Goal: Task Accomplishment & Management: Complete application form

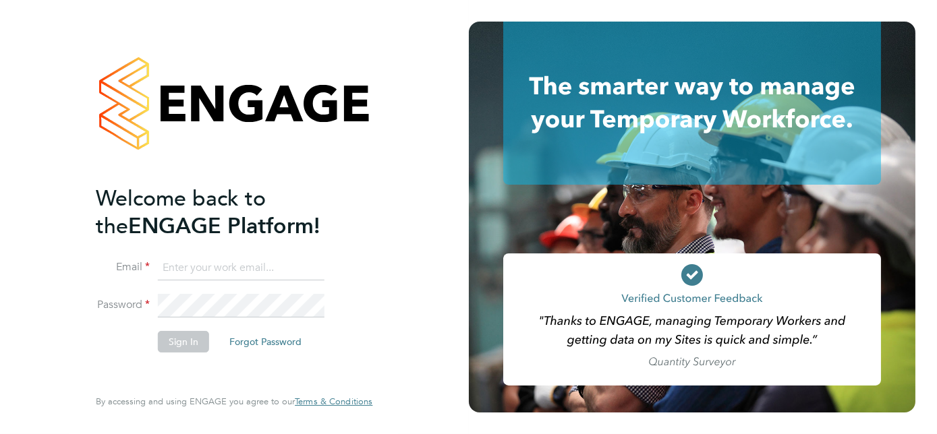
type input "[PERSON_NAME][EMAIL_ADDRESS][PERSON_NAME][DOMAIN_NAME]"
click at [184, 339] on button "Sign In" at bounding box center [183, 342] width 51 height 22
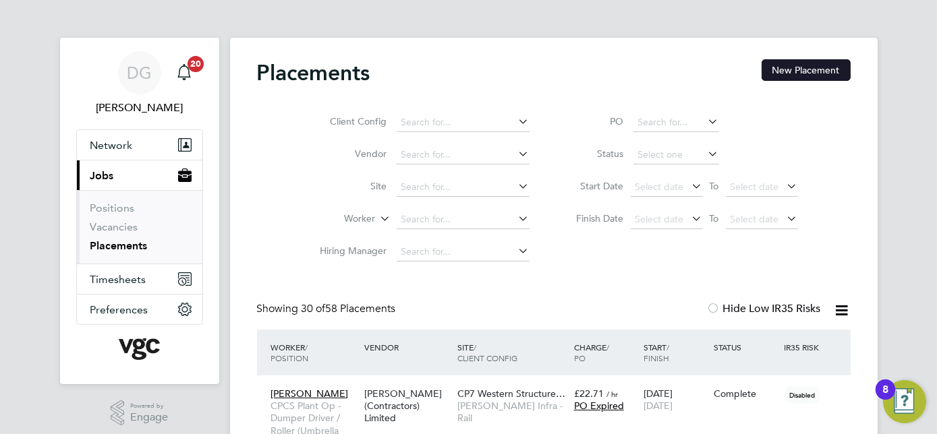
click at [822, 68] on button "New Placement" at bounding box center [806, 70] width 89 height 22
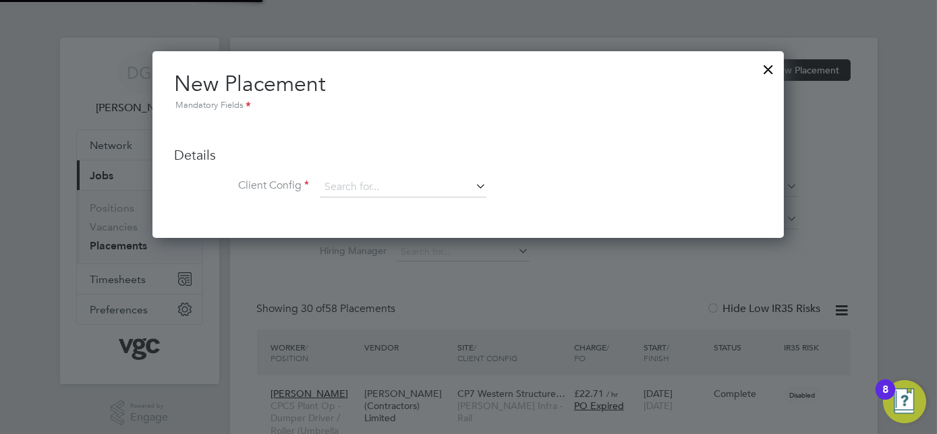
scroll to position [186, 632]
click at [408, 183] on input at bounding box center [403, 187] width 167 height 20
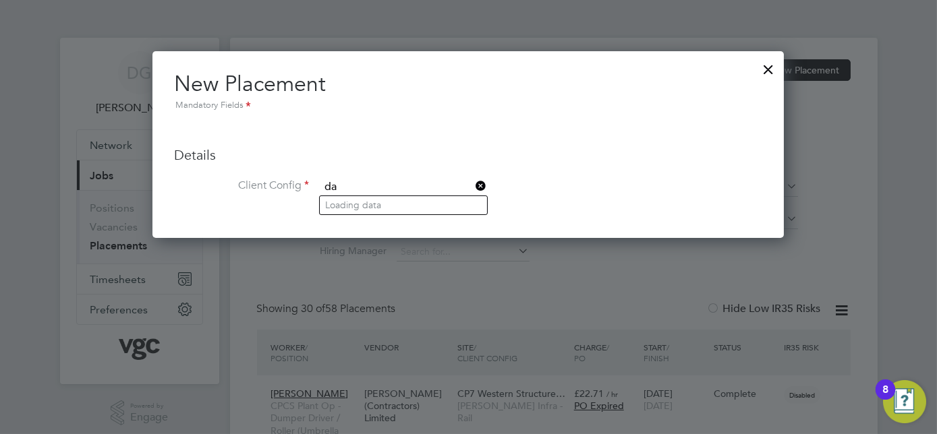
type input "d"
type input "m"
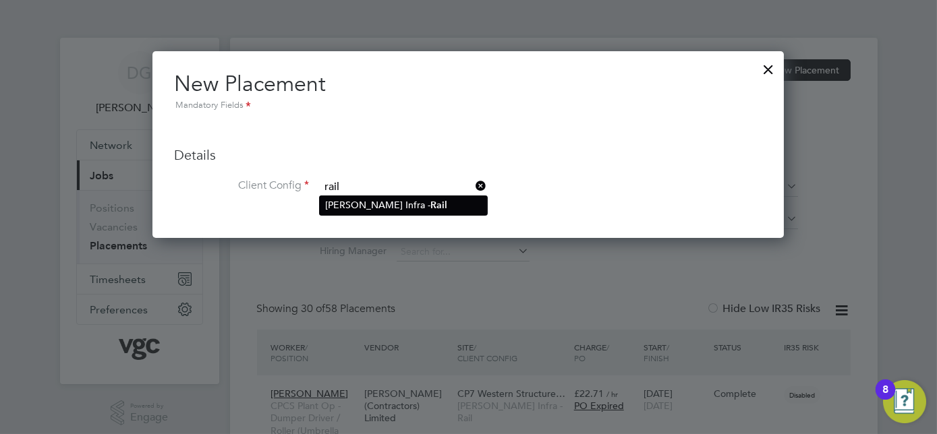
click at [453, 209] on li "[PERSON_NAME] Infra - Rail" at bounding box center [403, 205] width 167 height 18
type input "[PERSON_NAME] Infra - Rail"
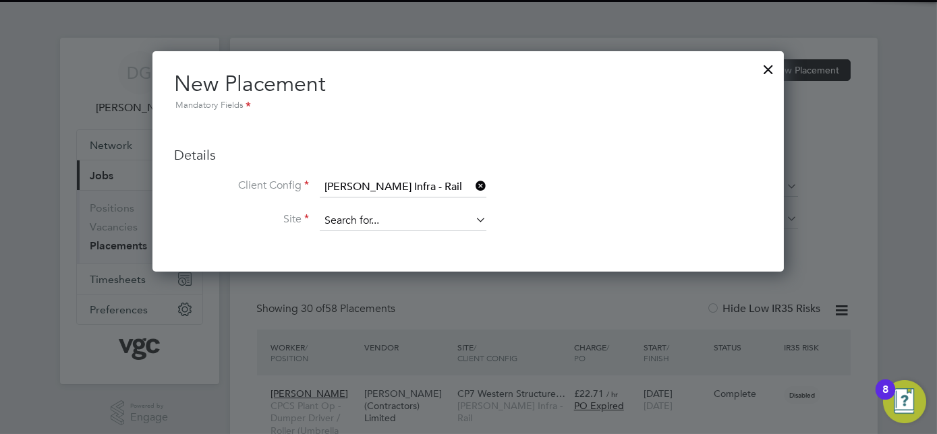
click at [408, 219] on input at bounding box center [403, 221] width 167 height 20
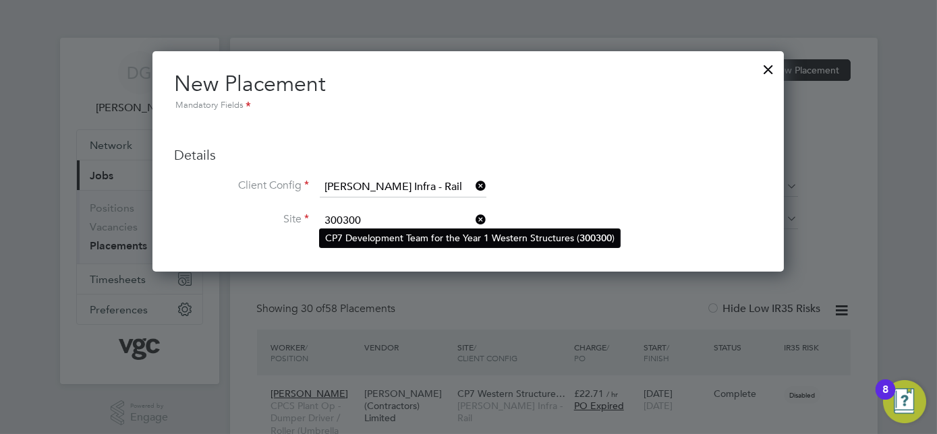
click at [419, 232] on li "CP7 Development Team for the Year 1 Western Structures ( 300300 )" at bounding box center [470, 238] width 300 height 18
type input "CP7 Development Team for the Year 1 Western Structures (300300)"
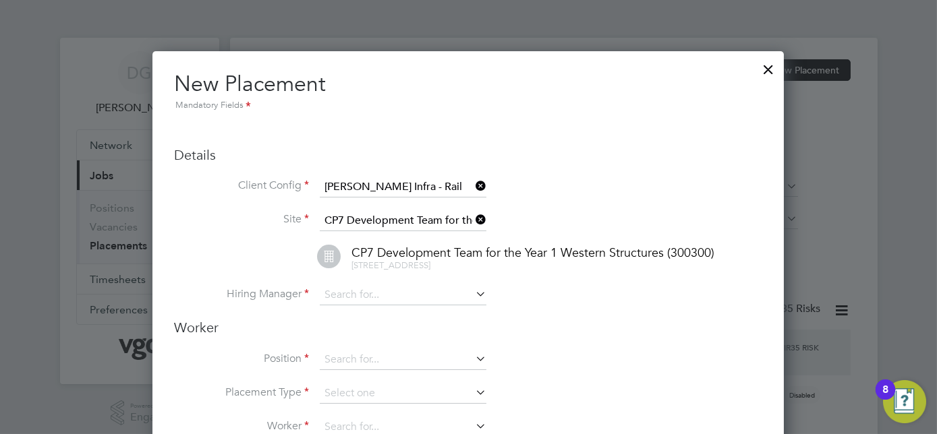
scroll to position [1412, 632]
click at [399, 291] on input at bounding box center [403, 295] width 167 height 20
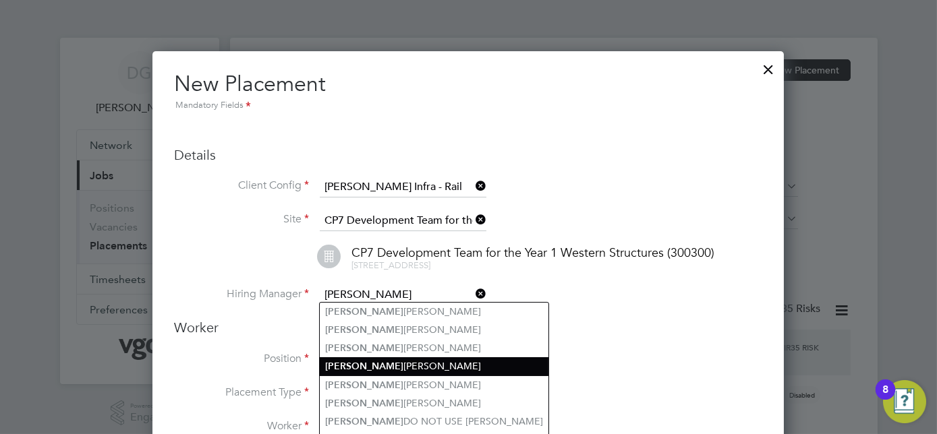
click at [398, 371] on li "[PERSON_NAME]" at bounding box center [434, 366] width 229 height 18
type input "[PERSON_NAME]"
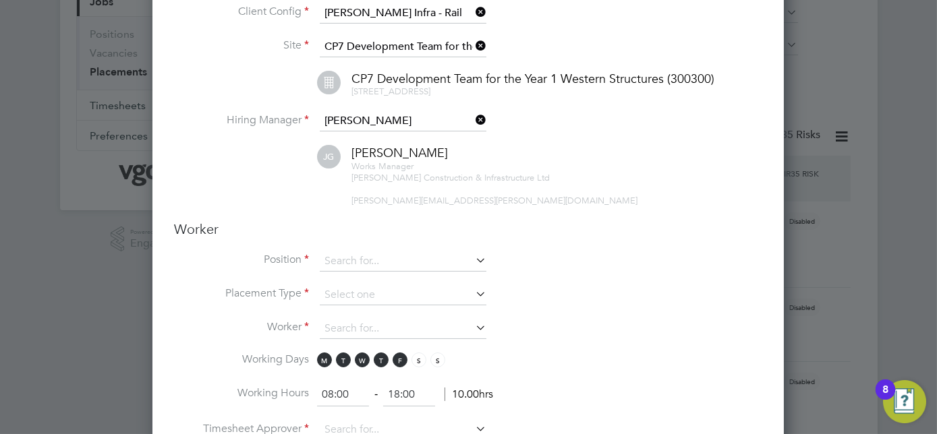
scroll to position [183, 0]
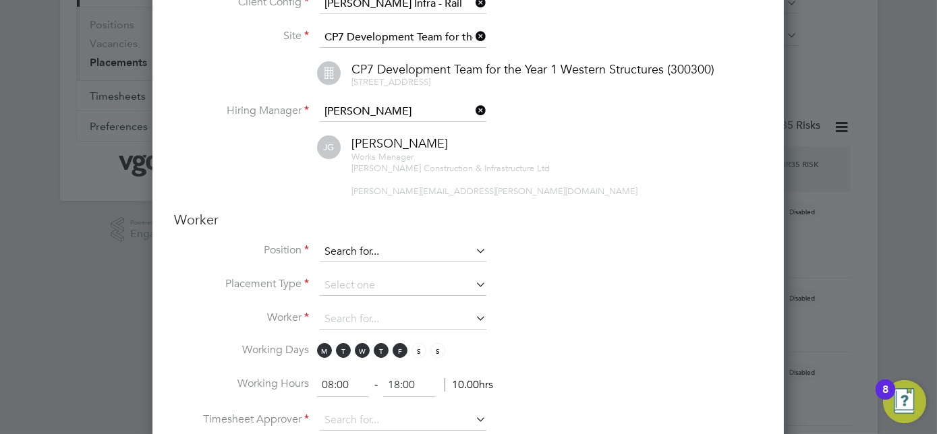
click at [382, 254] on input at bounding box center [403, 252] width 167 height 20
type input "l"
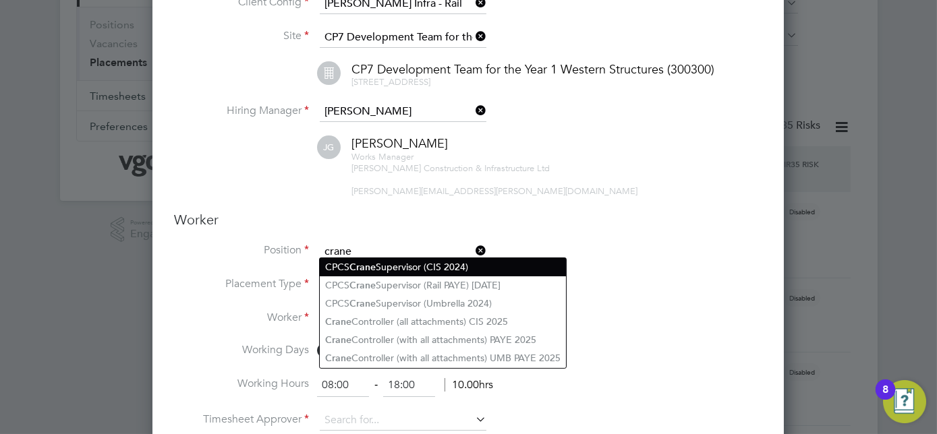
click at [477, 268] on li "CPCS Crane Supervisor (CIS 2024)" at bounding box center [443, 267] width 246 height 18
type input "CPCS Crane Supervisor (CIS 2024)"
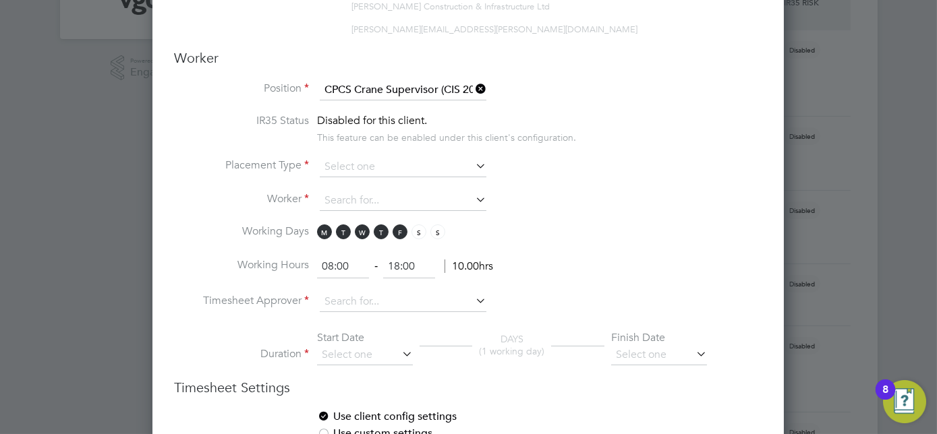
scroll to position [245, 0]
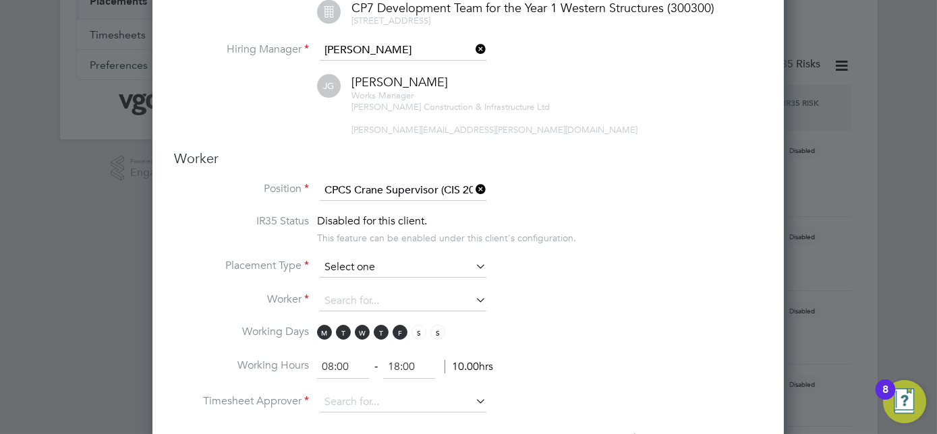
click at [357, 262] on input at bounding box center [403, 268] width 167 height 20
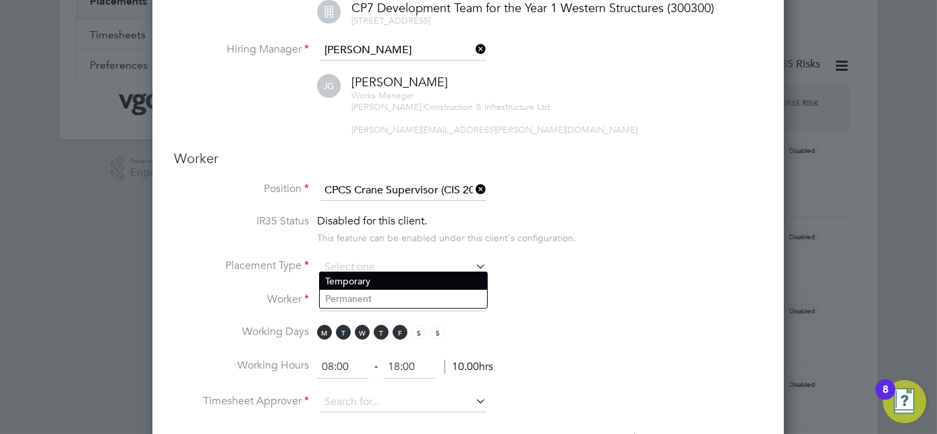
click at [364, 279] on li "Temporary" at bounding box center [403, 282] width 167 height 18
type input "Temporary"
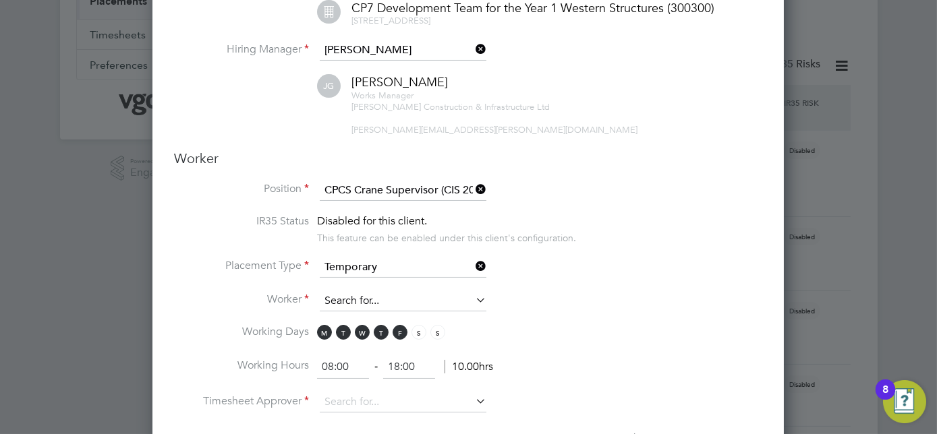
click at [368, 296] on input at bounding box center [403, 301] width 167 height 20
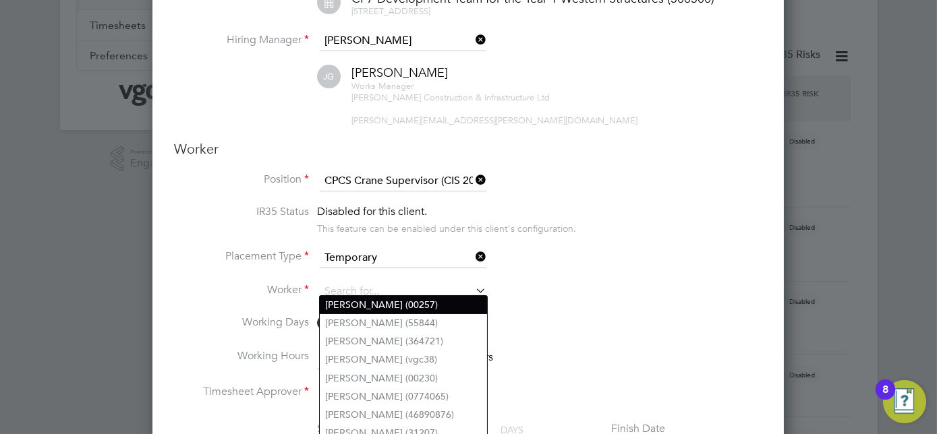
scroll to position [429, 0]
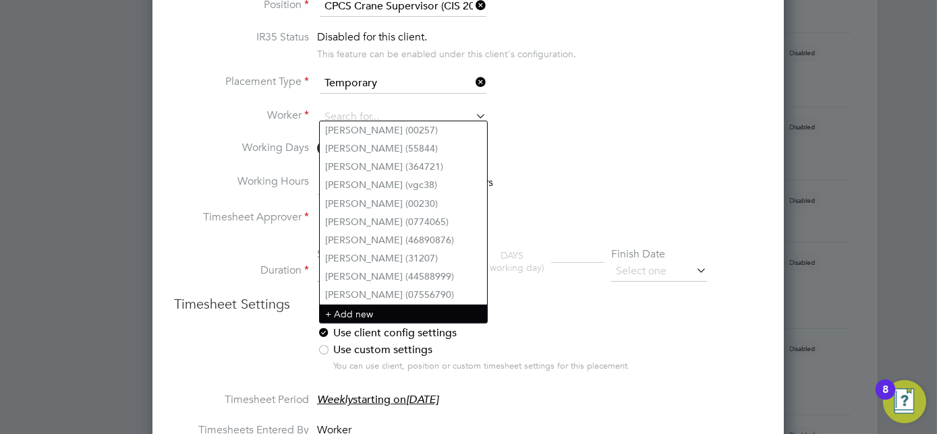
click at [367, 309] on li "+ Add new" at bounding box center [403, 314] width 167 height 18
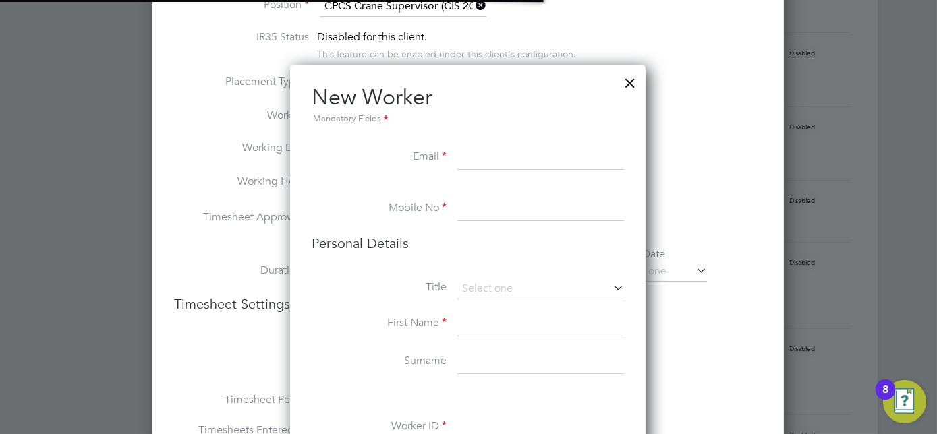
scroll to position [1135, 357]
click at [514, 156] on input at bounding box center [540, 158] width 167 height 24
paste input "[EMAIL_ADDRESS][DOMAIN_NAME]"
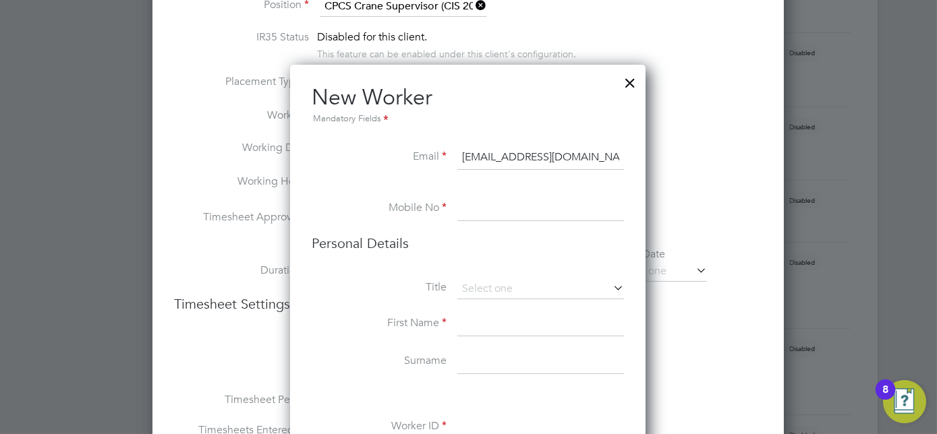
type input "[EMAIL_ADDRESS][DOMAIN_NAME]"
click at [522, 213] on input at bounding box center [540, 209] width 167 height 24
paste input "[PHONE_NUMBER]"
drag, startPoint x: 484, startPoint y: 206, endPoint x: 444, endPoint y: 206, distance: 39.8
click at [444, 206] on li "Mobile No [PHONE_NUMBER]" at bounding box center [468, 216] width 312 height 38
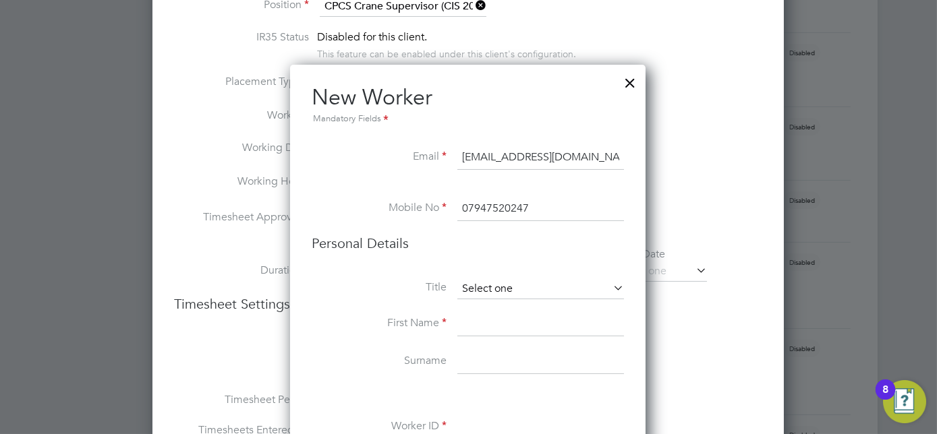
type input "07947520247"
click at [500, 286] on input at bounding box center [540, 289] width 167 height 20
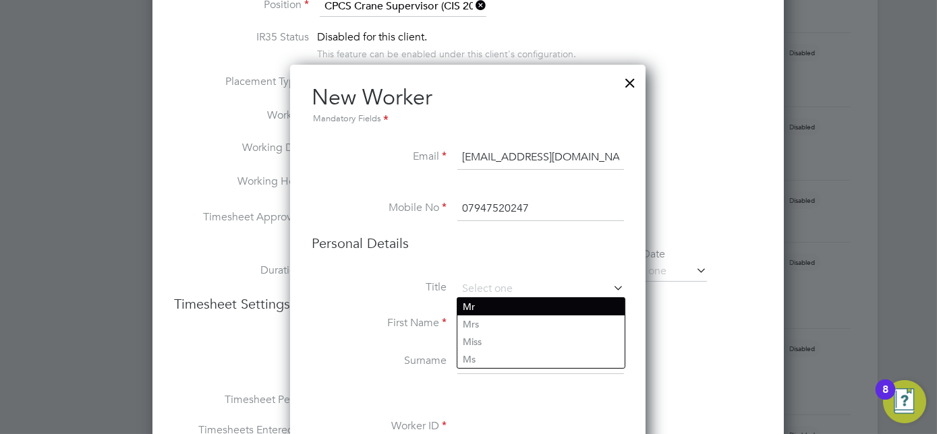
click at [501, 299] on li "Mr" at bounding box center [540, 307] width 167 height 18
type input "Mr"
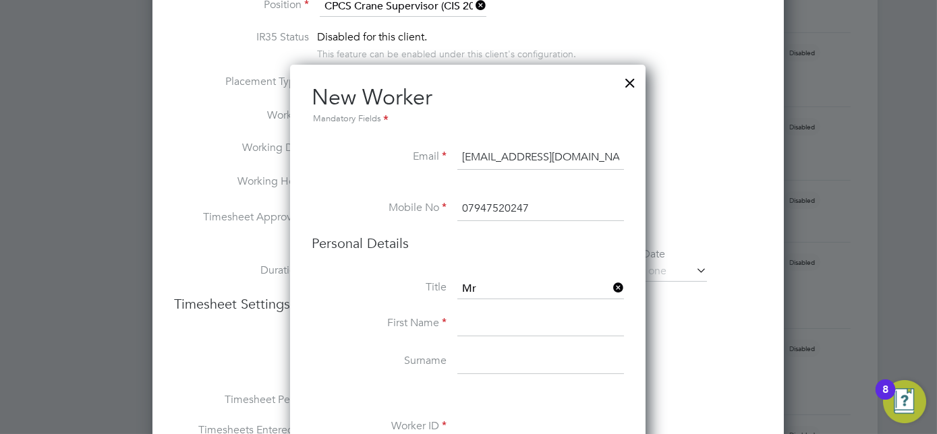
click at [500, 323] on input at bounding box center [540, 325] width 167 height 24
type input "[PERSON_NAME]"
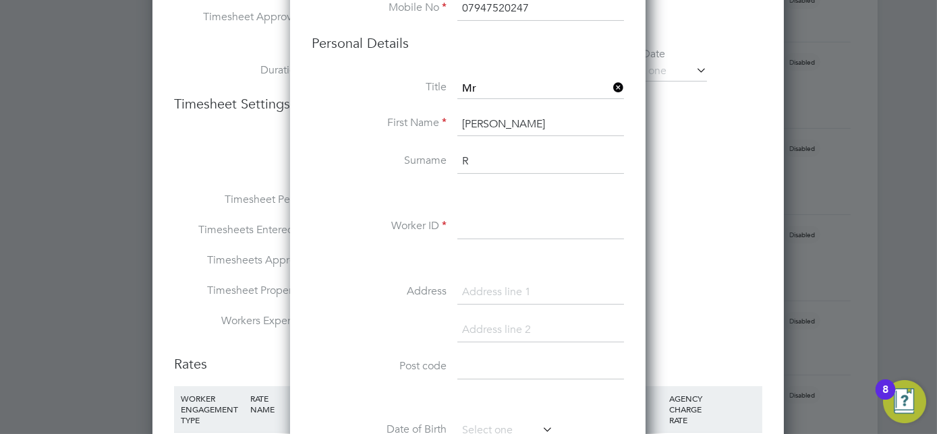
scroll to position [633, 0]
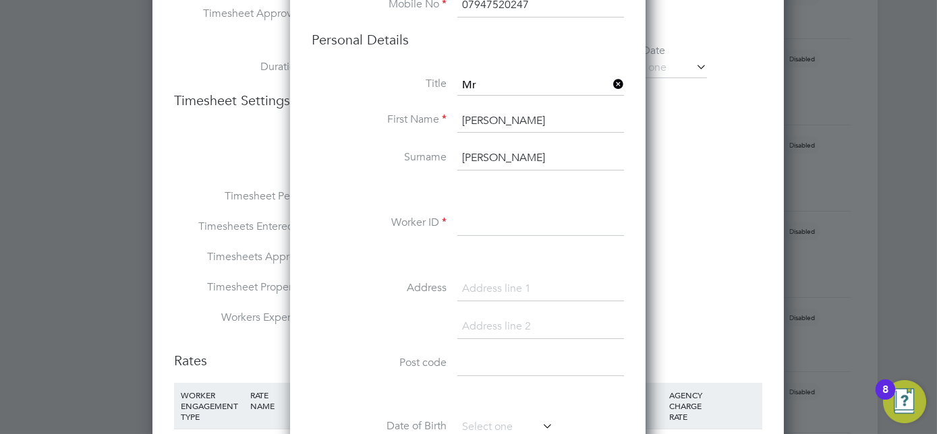
type input "[PERSON_NAME]"
click at [515, 225] on input at bounding box center [540, 224] width 167 height 24
paste input "PER-210635"
type input "PER-210635"
click at [518, 258] on li at bounding box center [468, 257] width 312 height 14
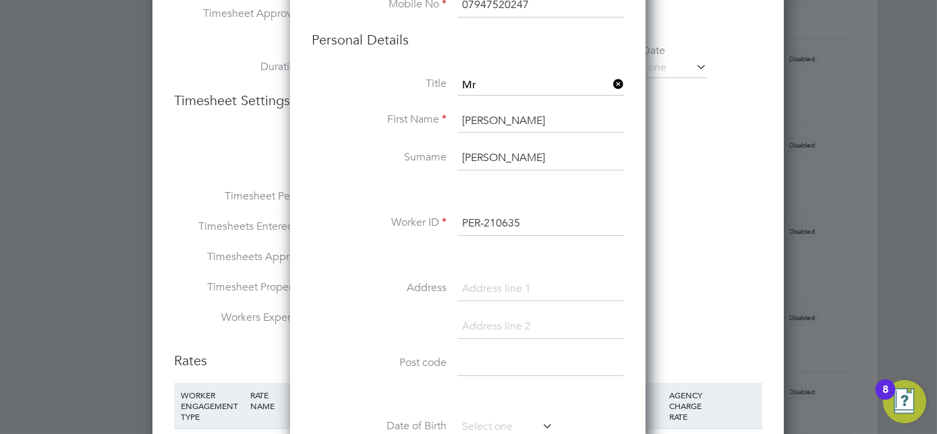
click at [529, 280] on input at bounding box center [540, 289] width 167 height 24
click at [429, 261] on div "Title Mr First Name [PERSON_NAME] Surname [PERSON_NAME] Worker ID PER-210635 Ad…" at bounding box center [468, 321] width 312 height 490
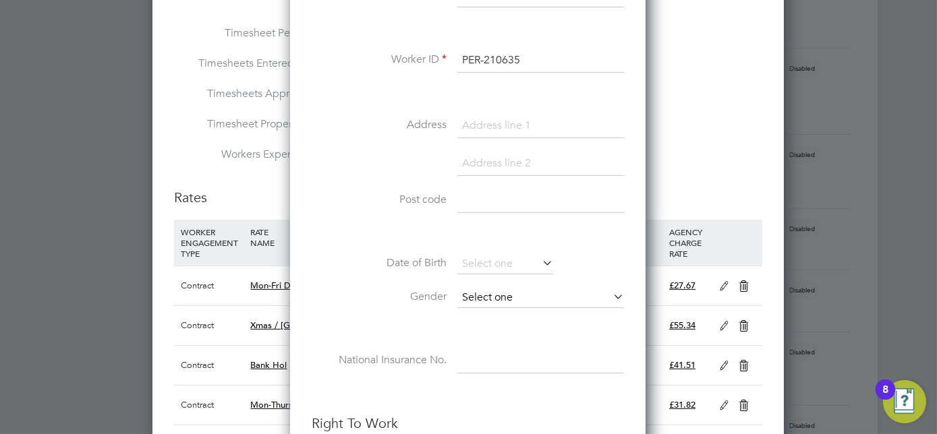
scroll to position [817, 0]
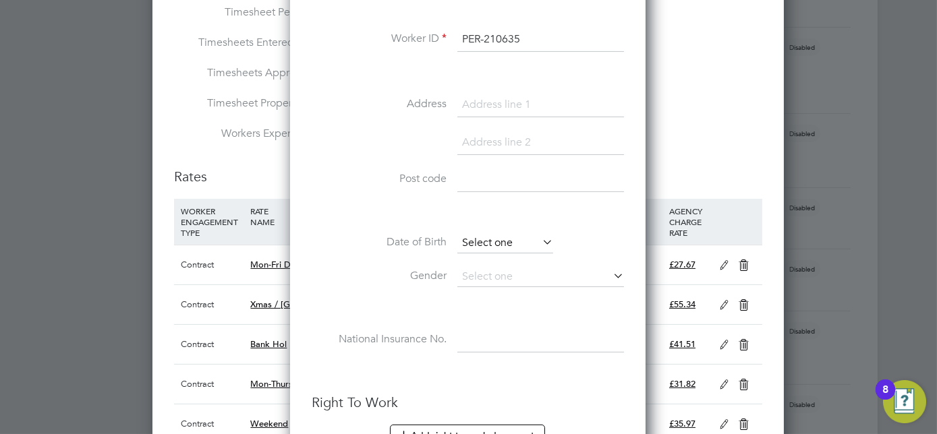
click at [532, 246] on input at bounding box center [505, 243] width 96 height 20
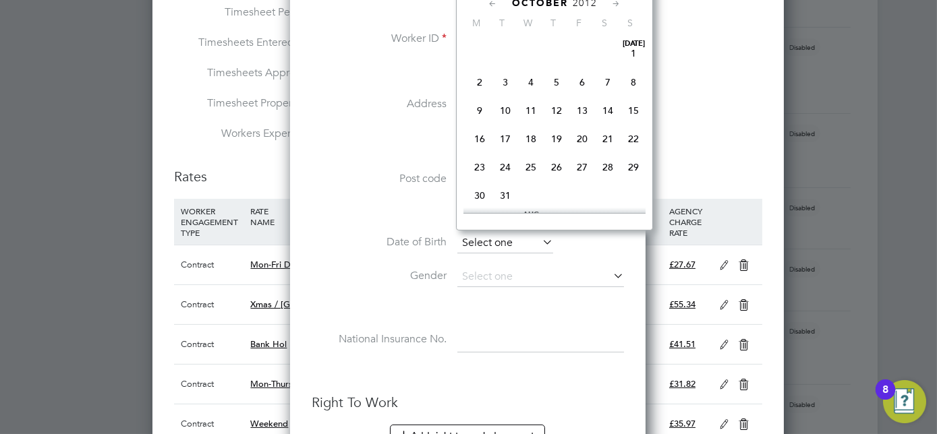
scroll to position [407, 0]
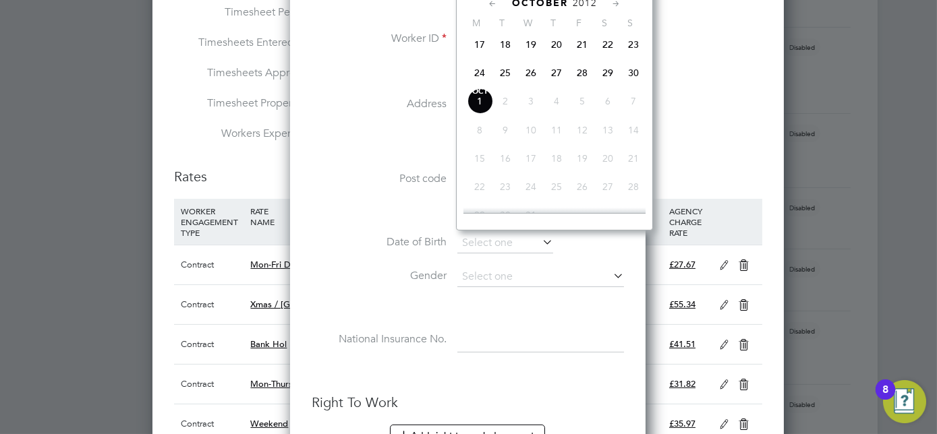
click at [414, 158] on li at bounding box center [468, 150] width 312 height 38
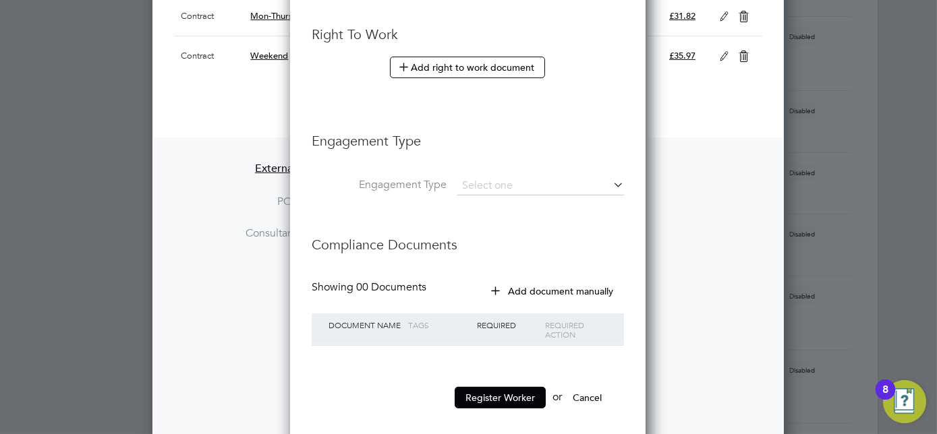
scroll to position [1246, 0]
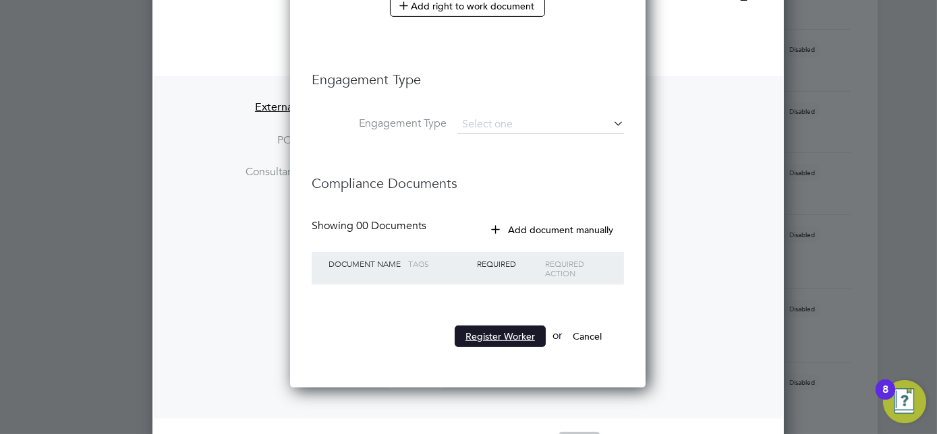
click at [496, 330] on button "Register Worker" at bounding box center [500, 337] width 91 height 22
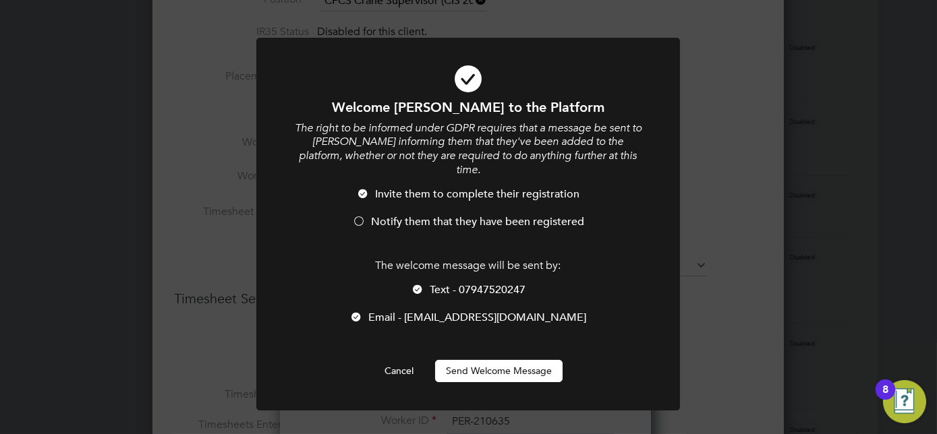
scroll to position [7, 6]
click at [496, 360] on button "Send Welcome Message" at bounding box center [498, 371] width 127 height 22
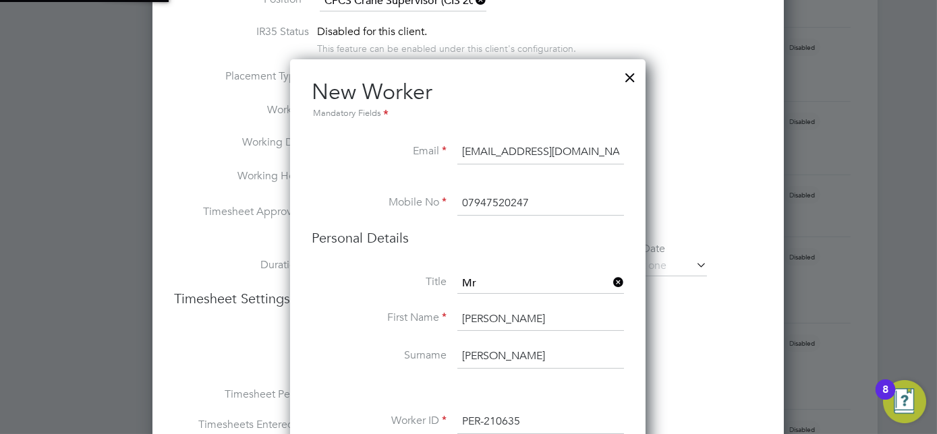
type input "[PERSON_NAME] (PER-210635)"
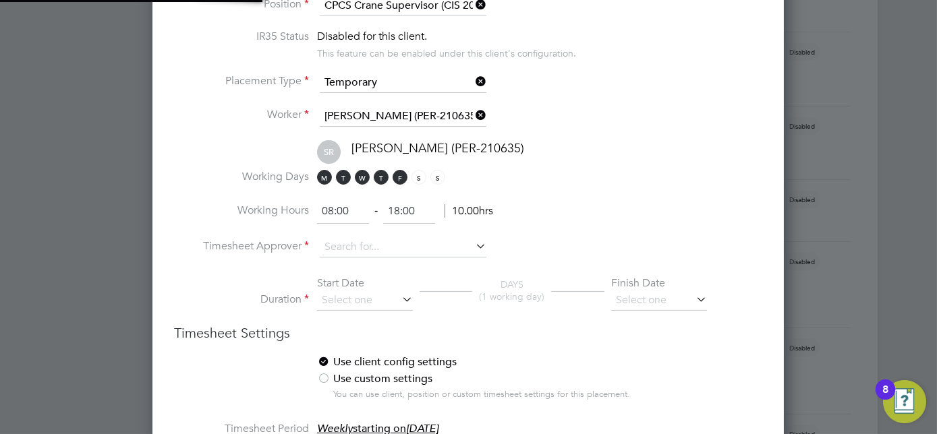
scroll to position [429, 0]
click at [433, 171] on span "S" at bounding box center [437, 178] width 15 height 15
click at [415, 171] on span "S" at bounding box center [418, 178] width 15 height 15
click at [333, 205] on input "08:00" at bounding box center [343, 212] width 52 height 24
type input "07:00"
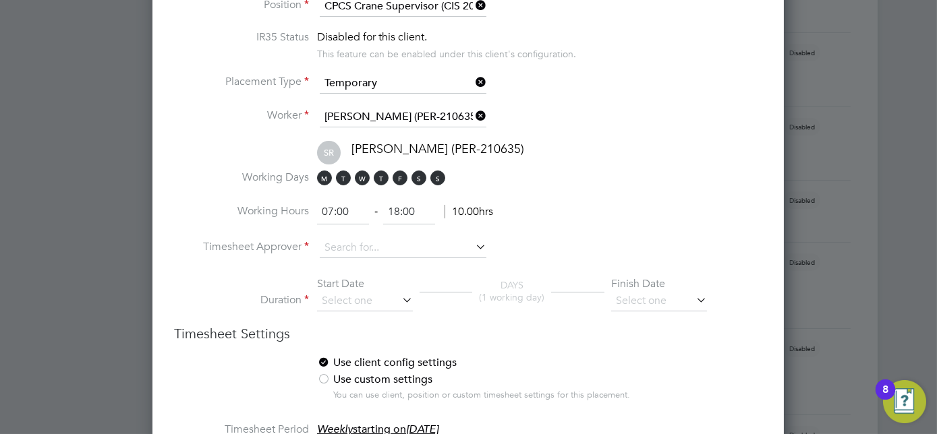
click at [558, 161] on li "SR [PERSON_NAME] (PER-210635)" at bounding box center [485, 156] width 554 height 30
click at [457, 243] on input at bounding box center [403, 248] width 167 height 20
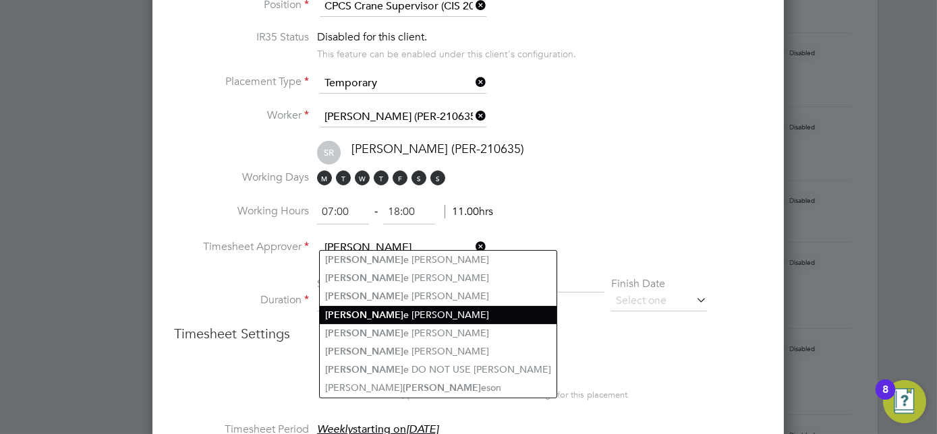
click at [393, 310] on li "[PERSON_NAME]" at bounding box center [438, 315] width 237 height 18
type input "[PERSON_NAME]"
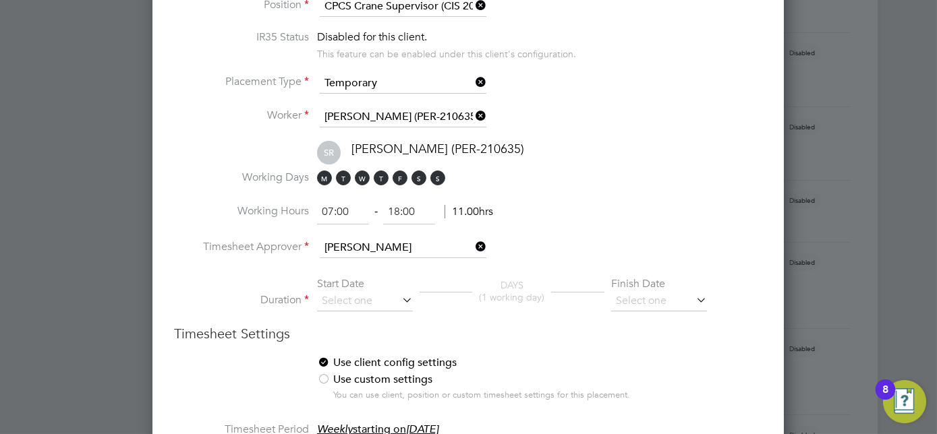
click at [399, 295] on icon at bounding box center [399, 300] width 0 height 19
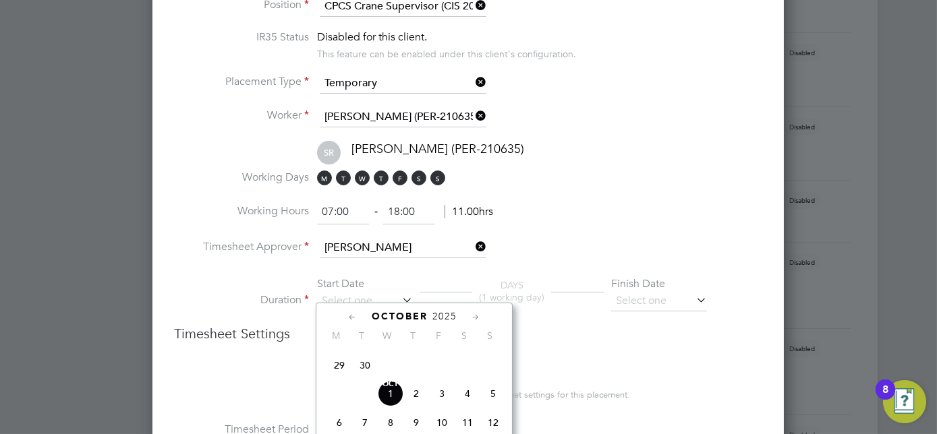
scroll to position [378, 0]
click at [339, 389] on span "29" at bounding box center [339, 387] width 26 height 26
type input "[DATE]"
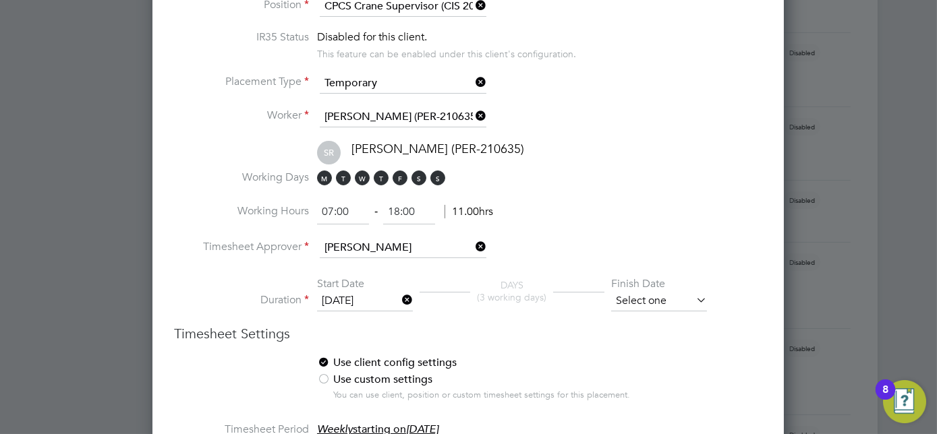
click at [635, 291] on input at bounding box center [659, 301] width 96 height 20
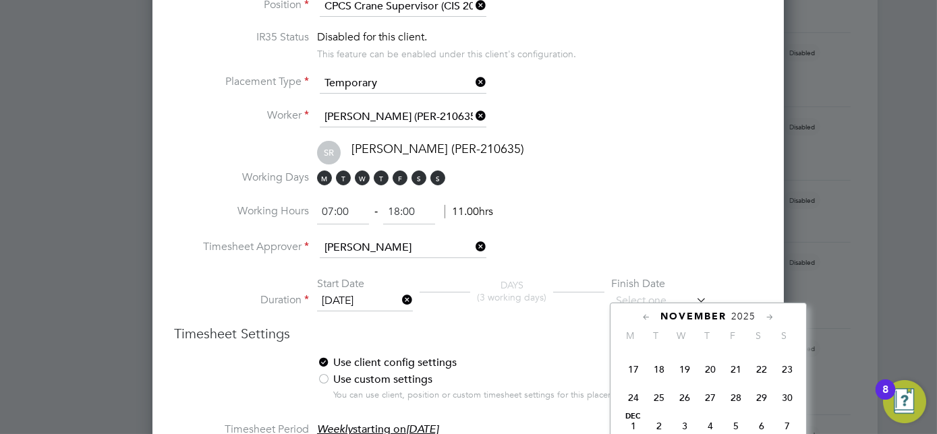
scroll to position [624, 0]
click at [737, 406] on span "21" at bounding box center [736, 397] width 26 height 26
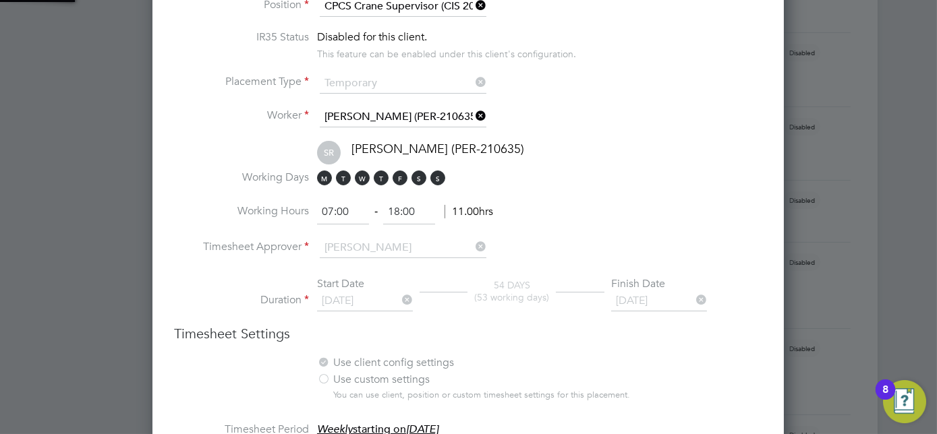
scroll to position [1782, 632]
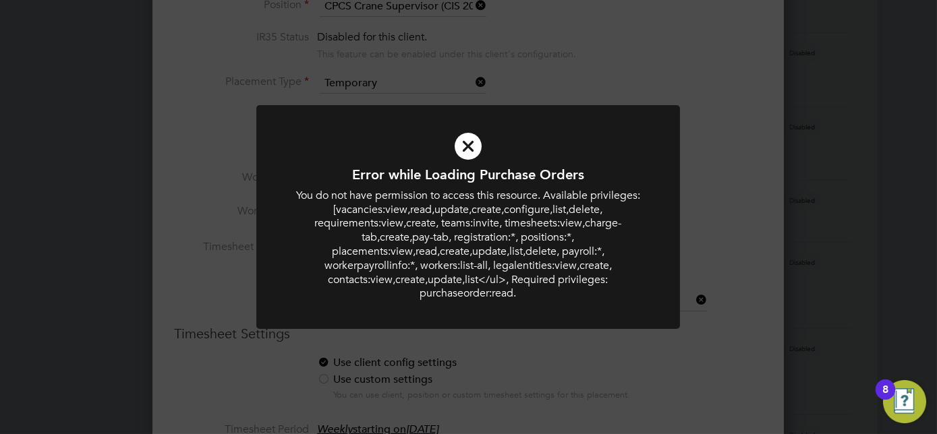
click at [665, 119] on div at bounding box center [468, 217] width 424 height 224
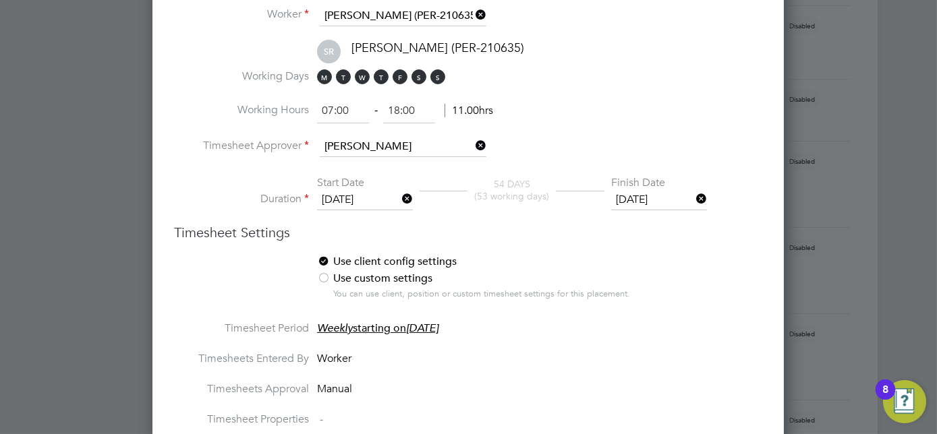
scroll to position [552, 0]
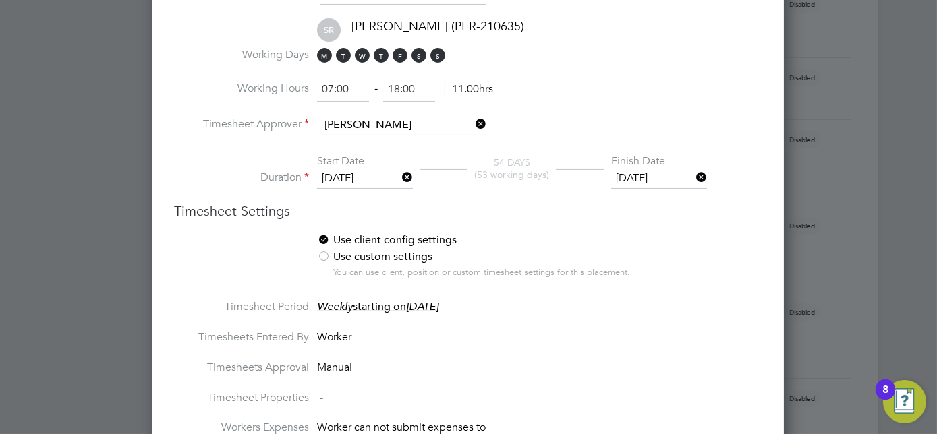
click at [653, 171] on input "[DATE]" at bounding box center [659, 179] width 96 height 20
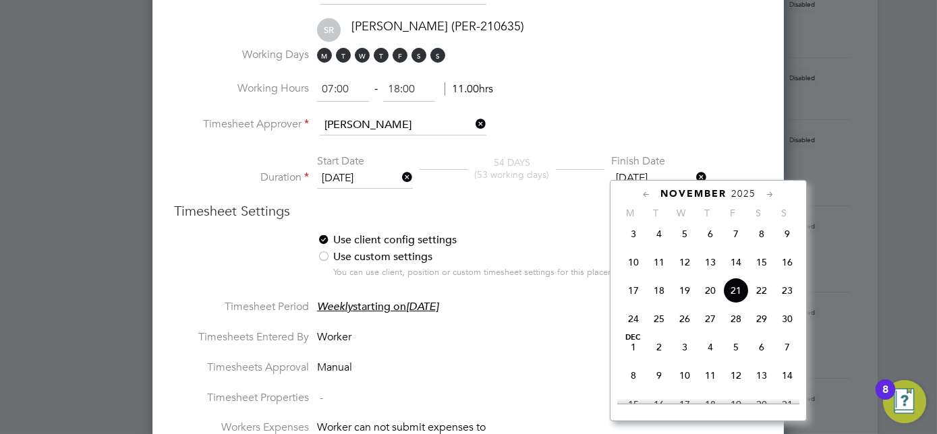
scroll to position [588, 0]
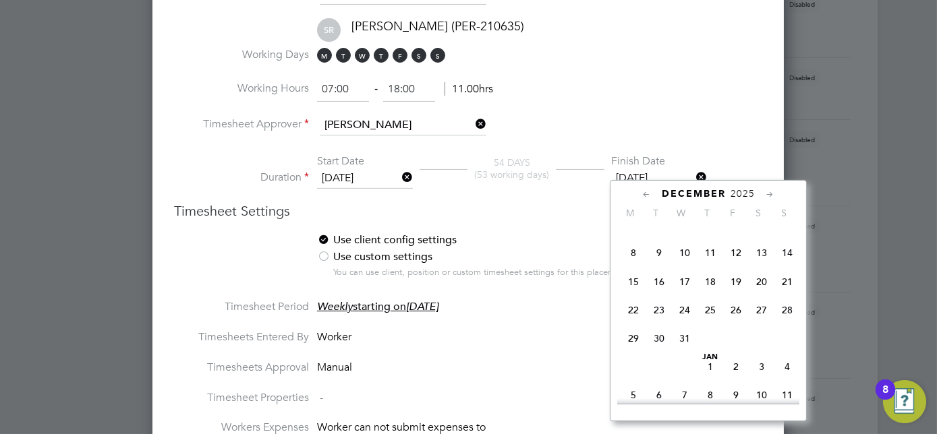
click at [738, 288] on span "19" at bounding box center [736, 282] width 26 height 26
type input "[DATE]"
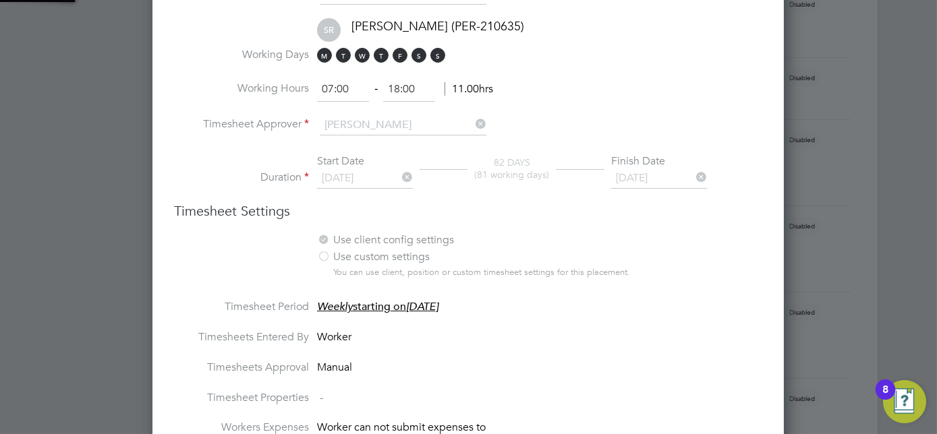
scroll to position [1782, 632]
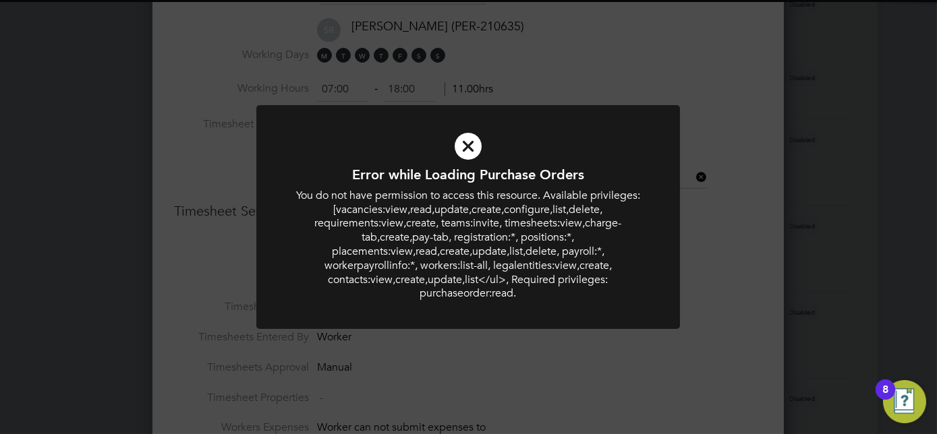
click at [706, 110] on div "Error while Loading Purchase Orders You do not have permission to access this r…" at bounding box center [468, 217] width 937 height 434
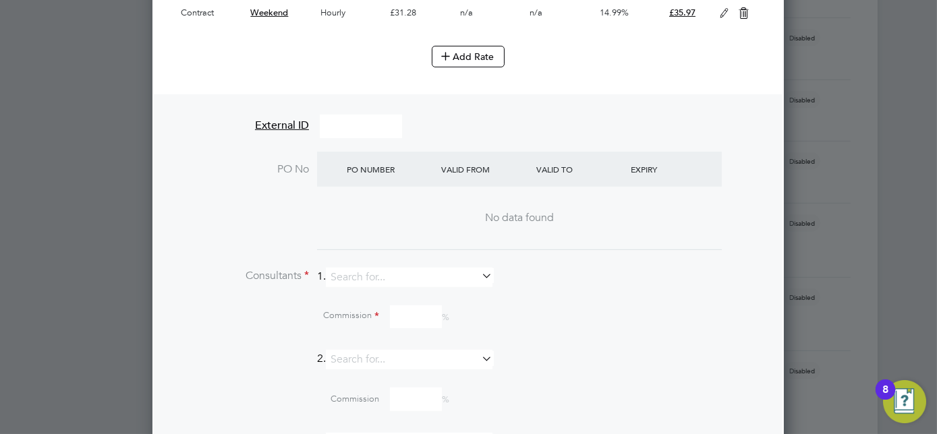
scroll to position [1288, 0]
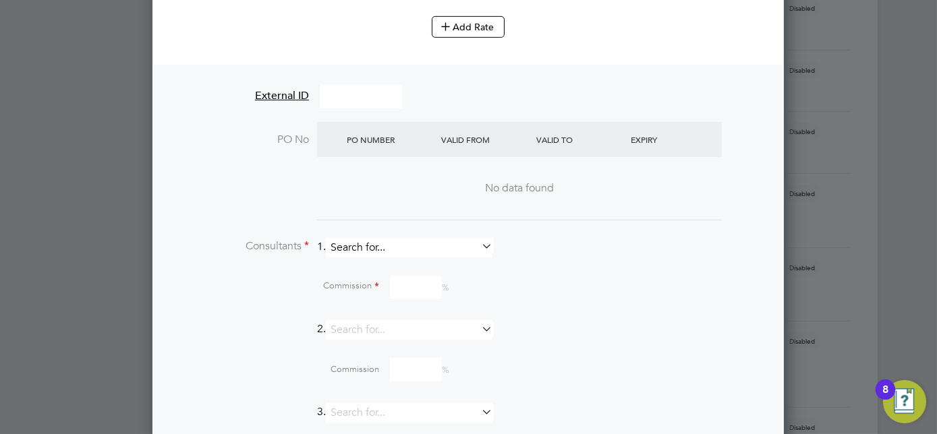
click at [442, 241] on input at bounding box center [409, 248] width 167 height 20
click at [428, 342] on li "[PERSON_NAME]" at bounding box center [415, 350] width 167 height 18
type input "[PERSON_NAME]"
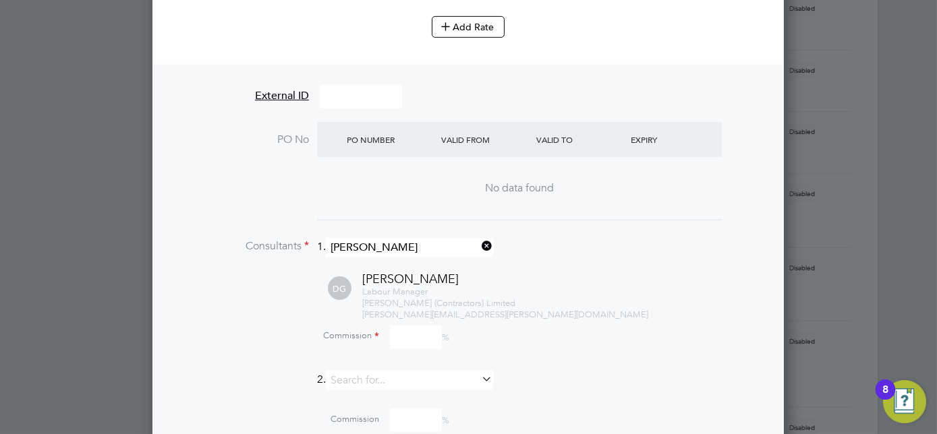
click at [397, 333] on input at bounding box center [416, 338] width 52 height 24
type input "100"
click at [550, 271] on div "[PERSON_NAME] Labour Manager [PERSON_NAME] (Contractors) Limited [PERSON_NAME][…" at bounding box center [485, 296] width 554 height 50
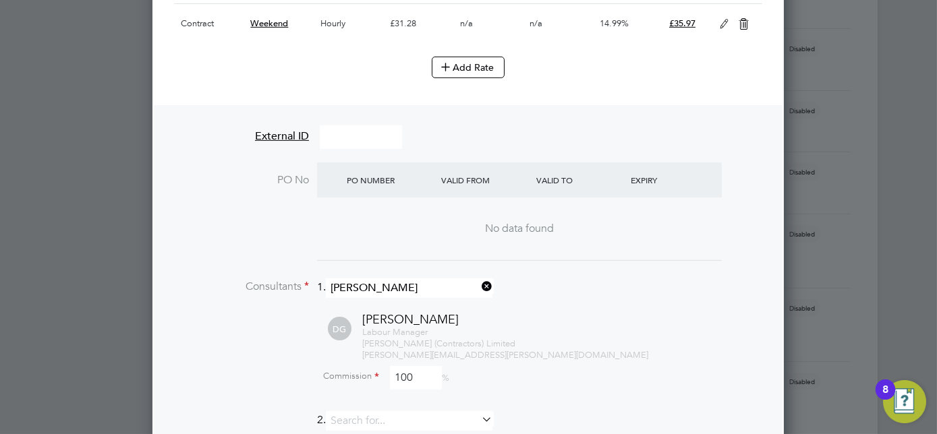
scroll to position [1226, 0]
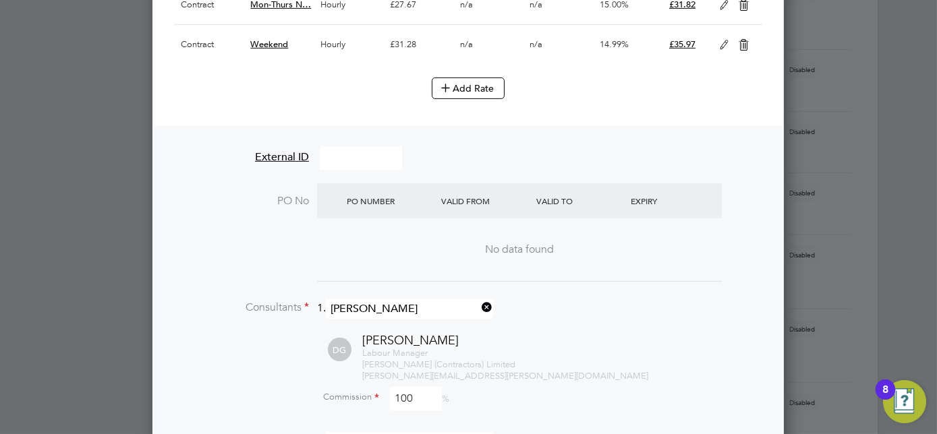
click at [345, 146] on input at bounding box center [361, 158] width 82 height 24
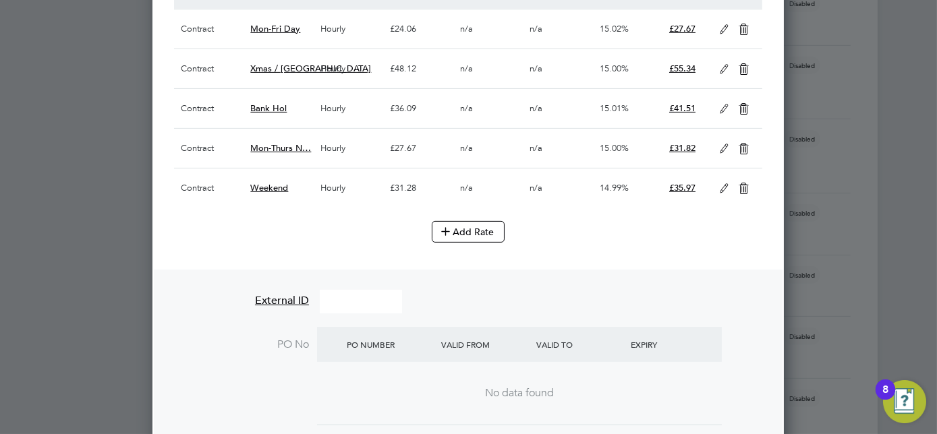
scroll to position [1104, 0]
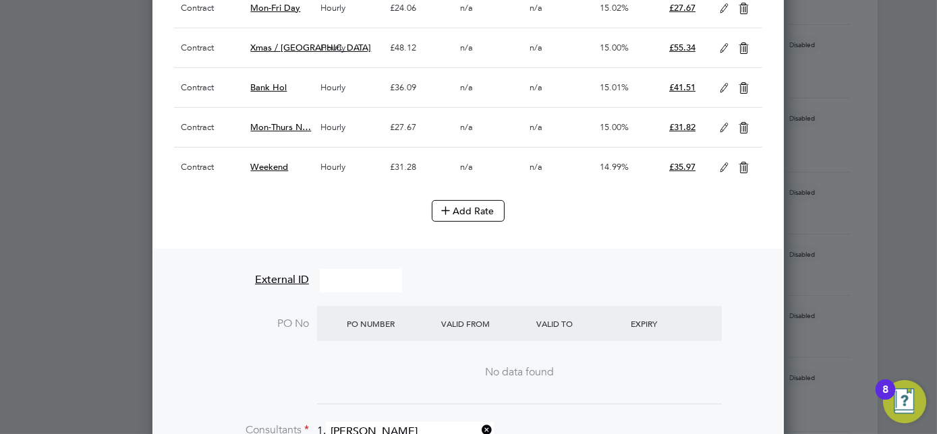
click at [383, 279] on input at bounding box center [361, 281] width 82 height 24
paste input "M/300307/00004"
type input "M/300307/00004"
click at [457, 270] on li "External ID M/300307/00004" at bounding box center [468, 287] width 588 height 37
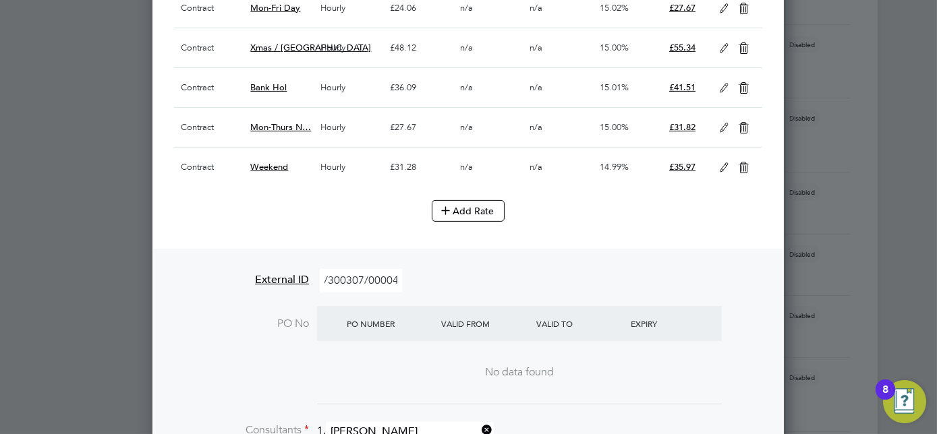
scroll to position [0, 0]
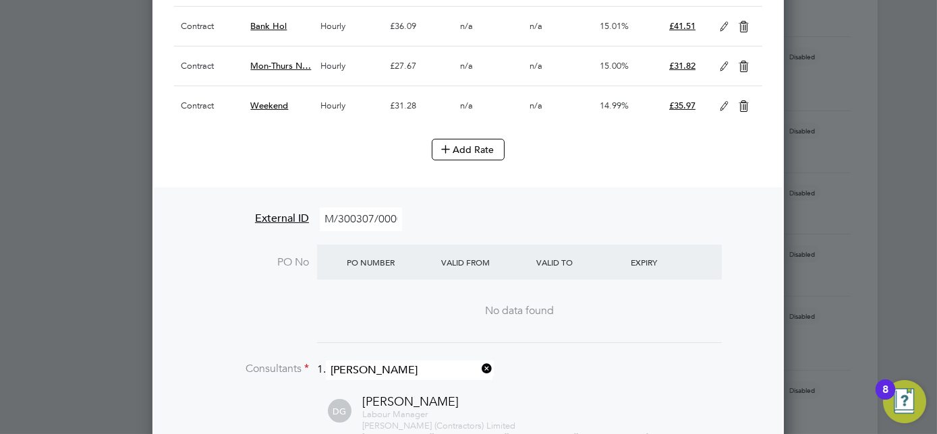
click at [420, 324] on div "No data found" at bounding box center [520, 311] width 378 height 63
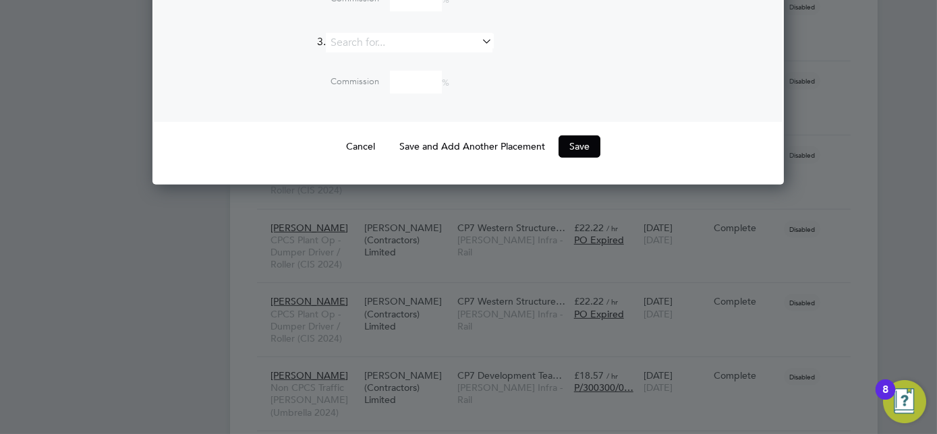
scroll to position [1717, 0]
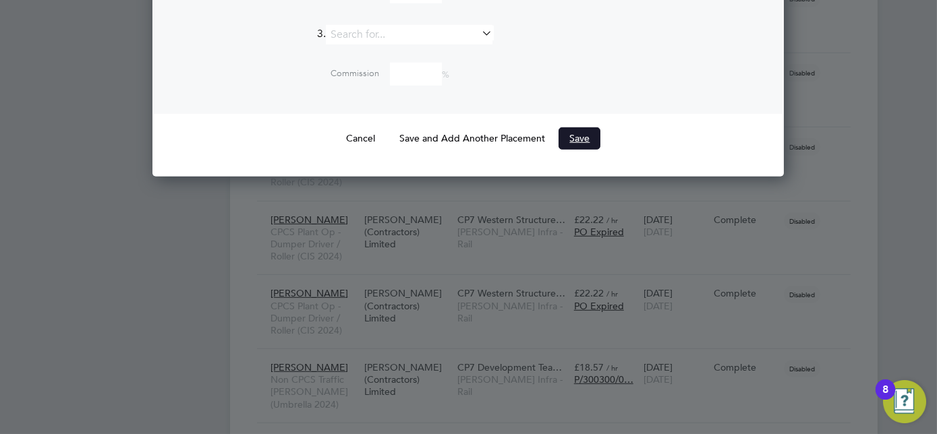
click at [571, 136] on button "Save" at bounding box center [579, 138] width 42 height 22
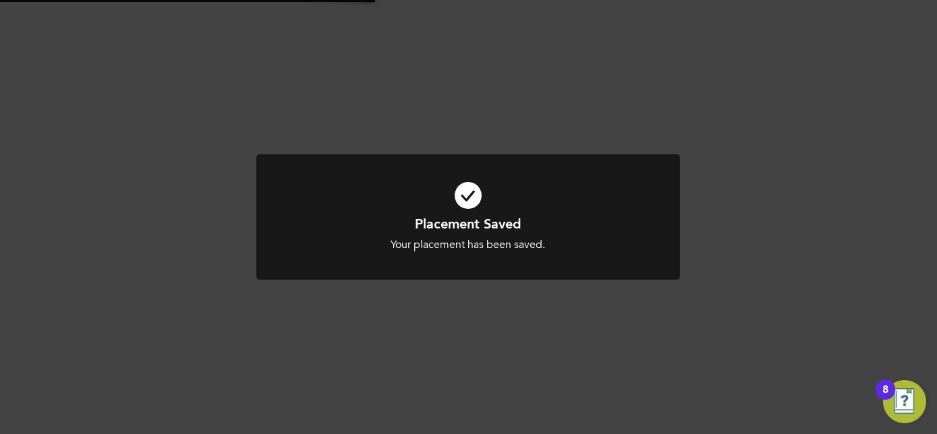
scroll to position [7, 7]
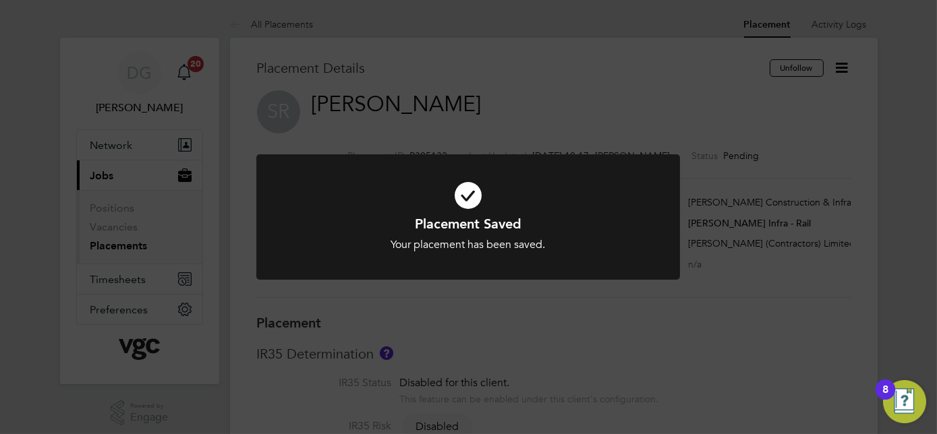
click at [632, 120] on div "Placement Saved Your placement has been saved. Cancel Okay" at bounding box center [468, 217] width 937 height 434
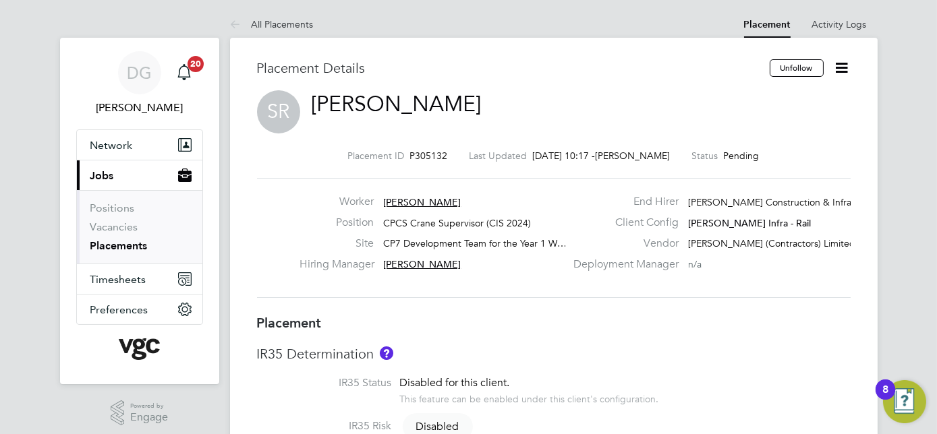
click at [842, 67] on icon at bounding box center [842, 67] width 17 height 17
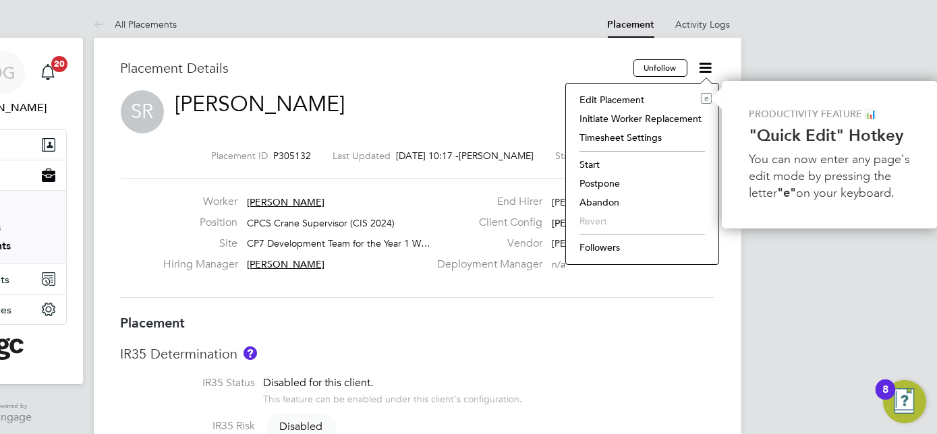
click at [599, 167] on li "Start" at bounding box center [642, 164] width 139 height 19
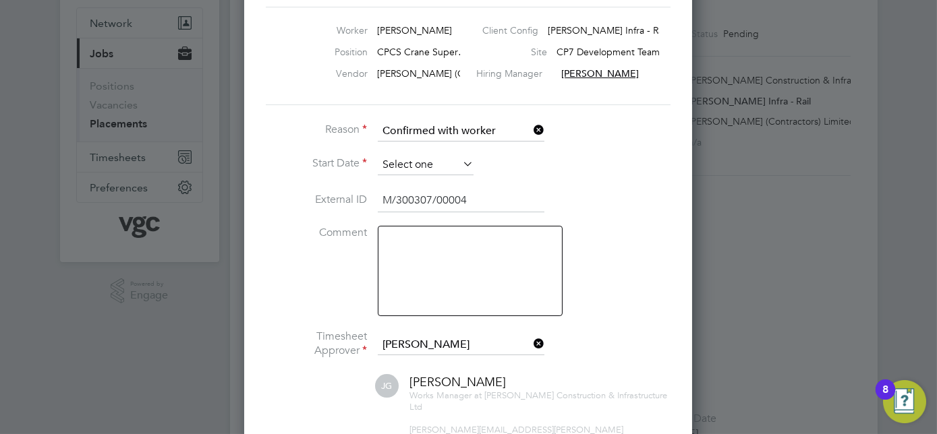
click at [421, 167] on input at bounding box center [426, 165] width 96 height 20
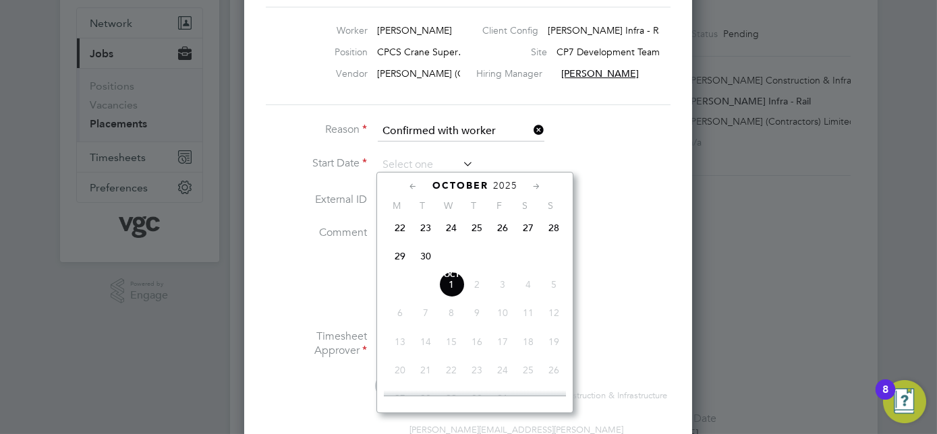
click at [399, 266] on span "29" at bounding box center [400, 256] width 26 height 26
type input "[DATE]"
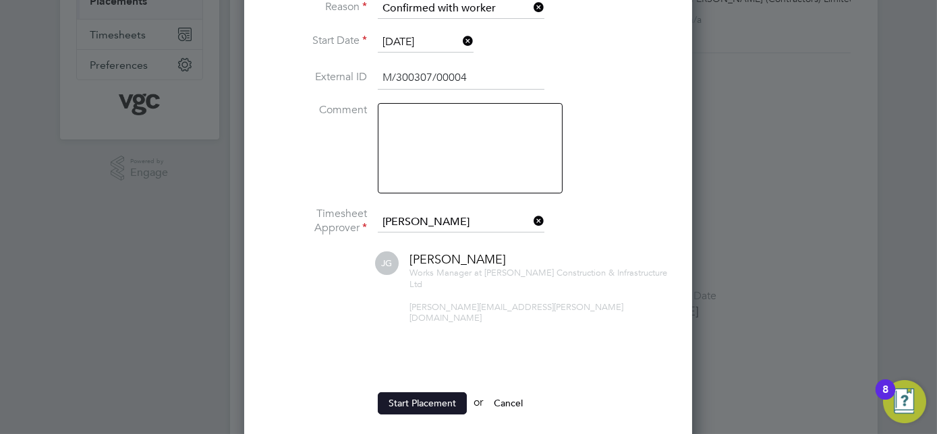
click at [430, 393] on button "Start Placement" at bounding box center [422, 404] width 89 height 22
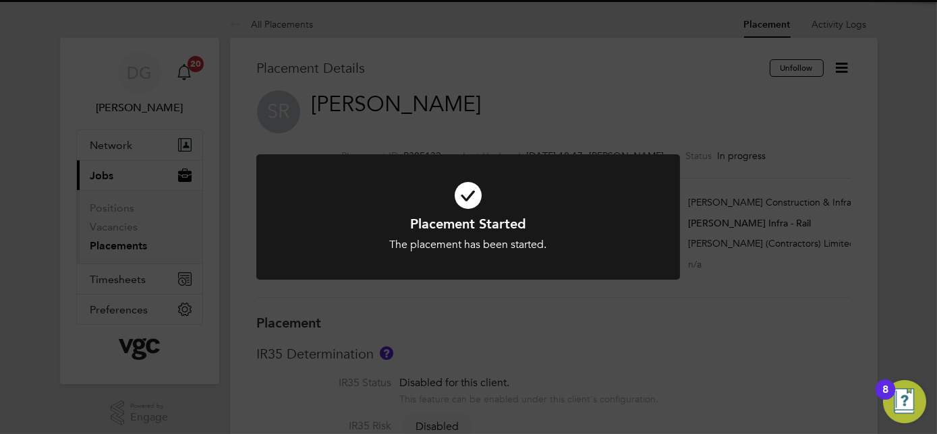
click at [614, 120] on div "Placement Started The placement has been started. Cancel Okay" at bounding box center [468, 217] width 937 height 434
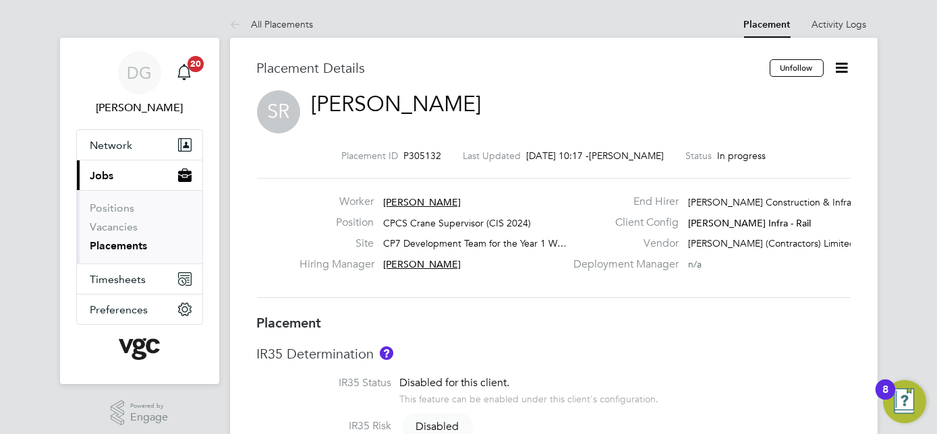
click at [115, 248] on link "Placements" at bounding box center [118, 245] width 57 height 13
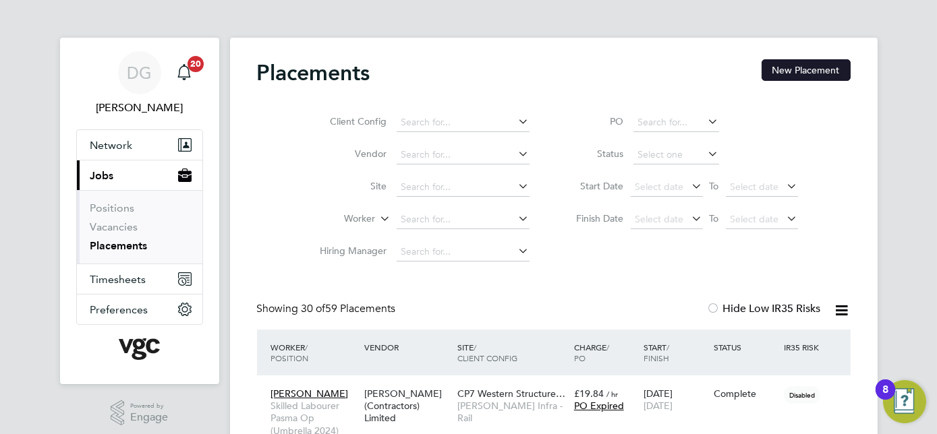
click at [786, 67] on button "New Placement" at bounding box center [806, 70] width 89 height 22
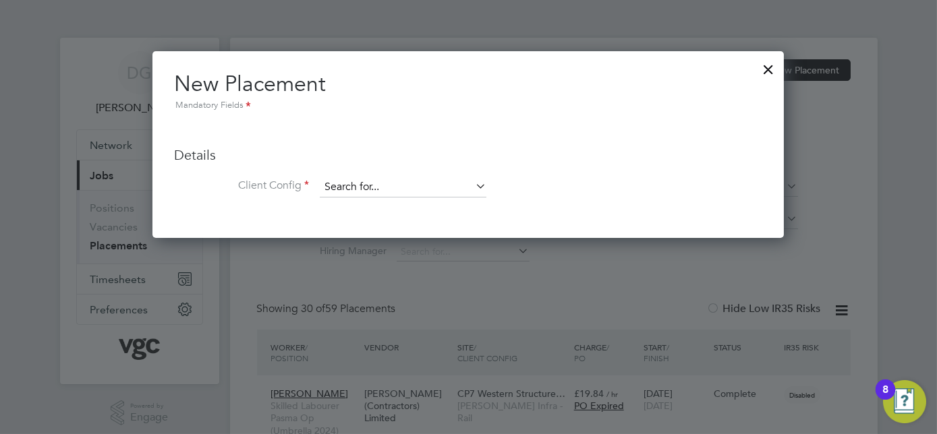
click at [385, 190] on input at bounding box center [403, 187] width 167 height 20
click at [431, 271] on li "[PERSON_NAME] Inf ra - Rail" at bounding box center [426, 279] width 212 height 18
type input "[PERSON_NAME] Infra - Rail"
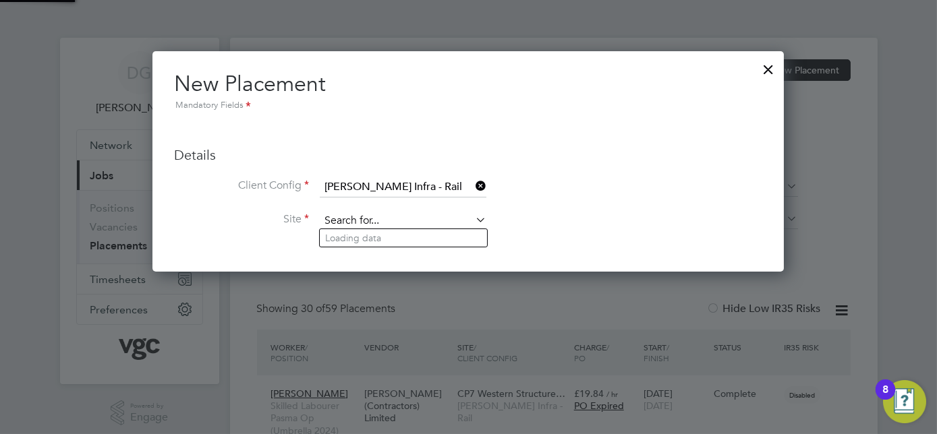
click at [418, 215] on input at bounding box center [403, 221] width 167 height 20
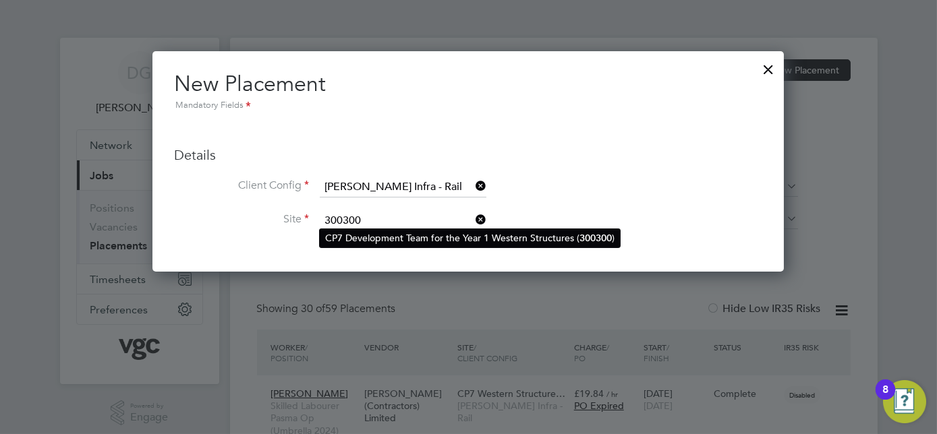
click at [391, 237] on li "CP7 Development Team for the Year 1 Western Structures ( 300300 )" at bounding box center [470, 238] width 300 height 18
type input "CP7 Development Team for the Year 1 Western Structures (300300)"
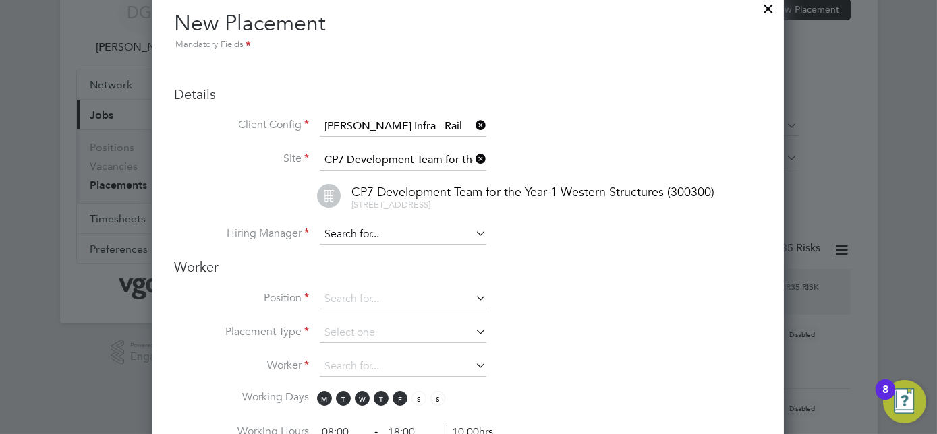
click at [391, 233] on input at bounding box center [403, 235] width 167 height 20
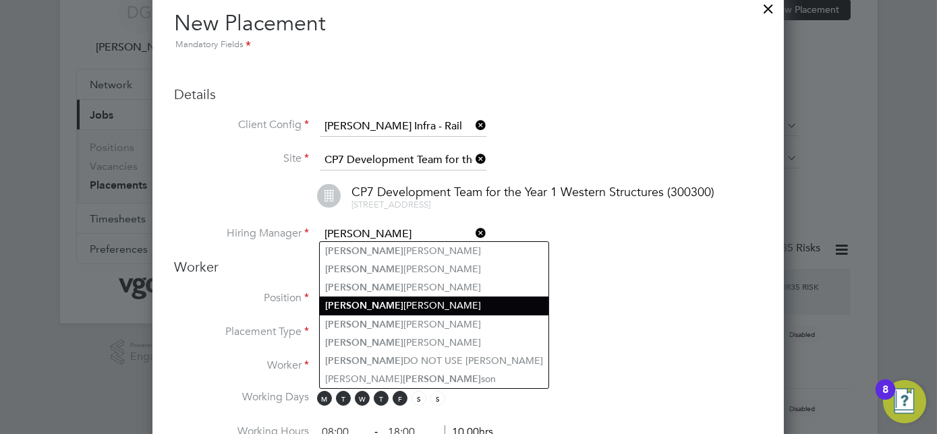
click at [381, 304] on li "[PERSON_NAME]" at bounding box center [434, 306] width 229 height 18
type input "[PERSON_NAME]"
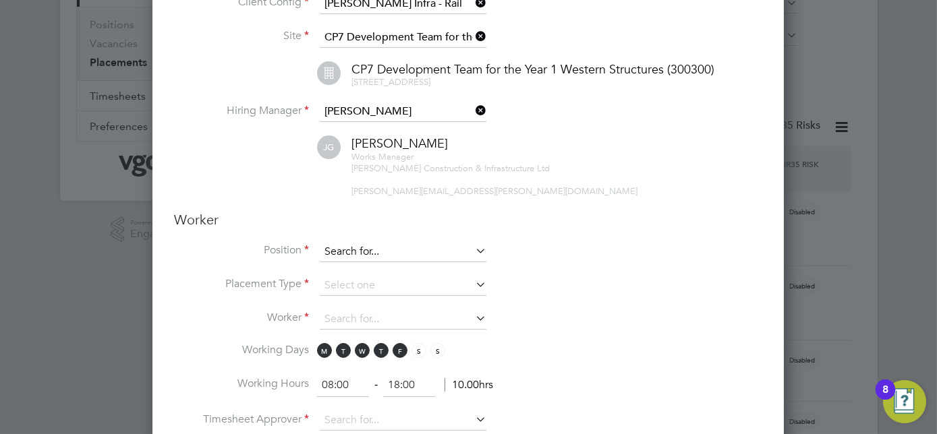
click at [397, 252] on input at bounding box center [403, 252] width 167 height 20
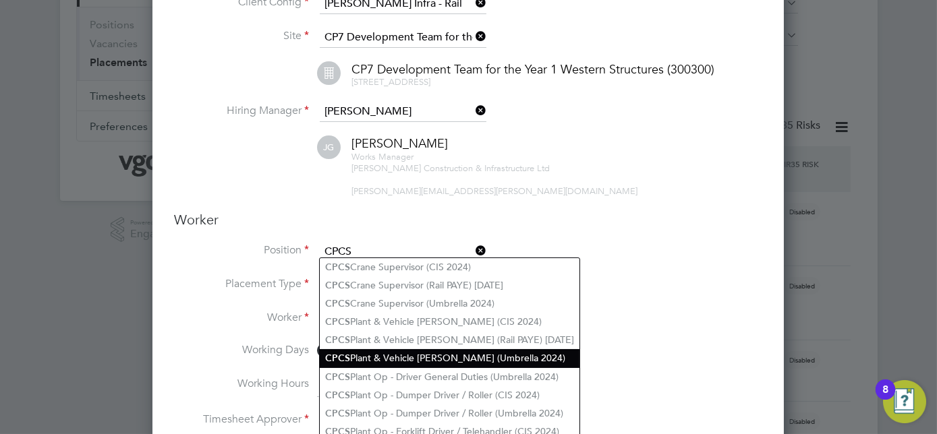
click at [471, 352] on li "CPCS Plant & Vehicle [PERSON_NAME] (Umbrella 2024)" at bounding box center [450, 358] width 260 height 18
type input "CPCS Plant & Vehicle [PERSON_NAME] (Umbrella 2024)"
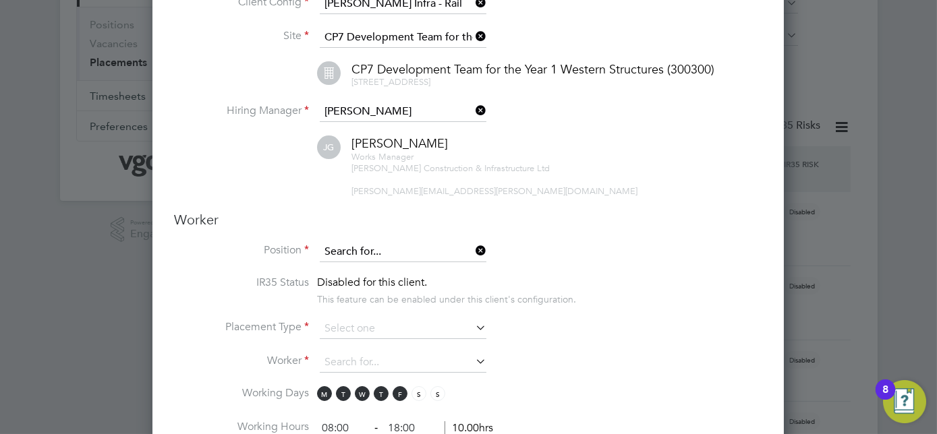
click at [467, 244] on input at bounding box center [403, 252] width 167 height 20
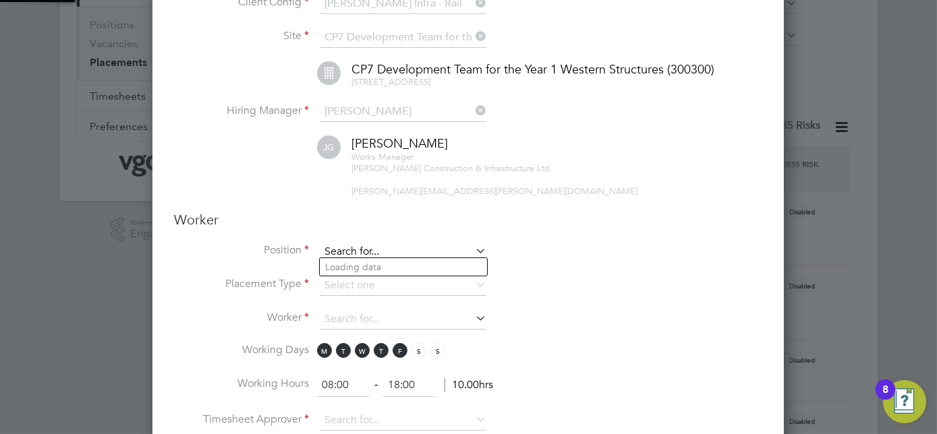
click at [419, 246] on input at bounding box center [403, 252] width 167 height 20
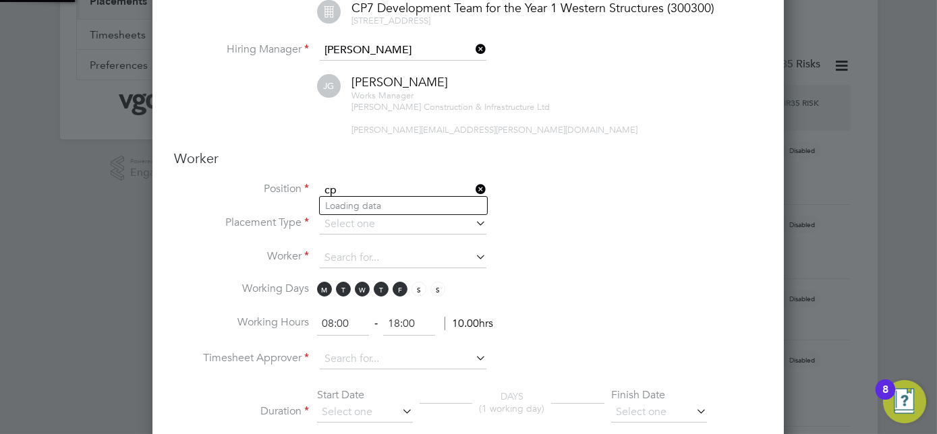
type input "c"
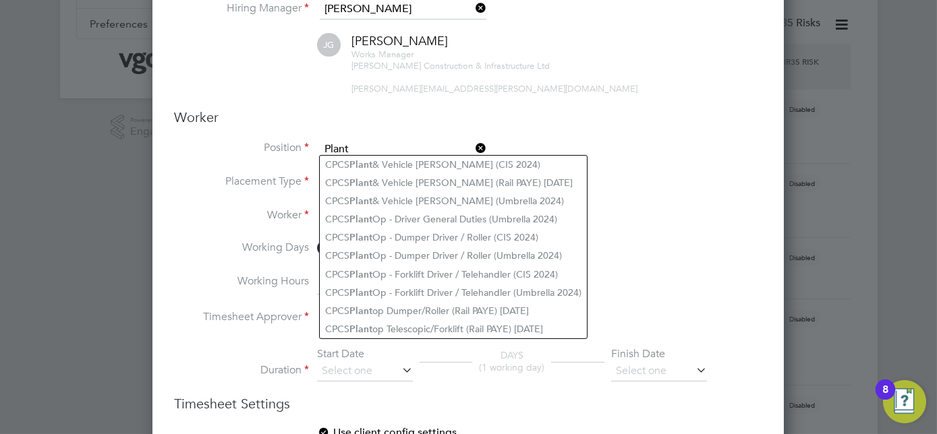
scroll to position [306, 0]
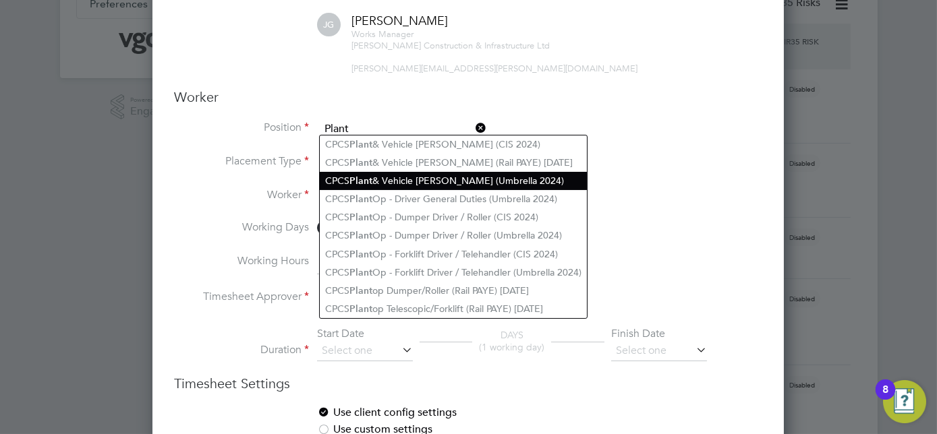
click at [473, 181] on li "CPCS Plant & Vehicle [PERSON_NAME] (Umbrella 2024)" at bounding box center [453, 181] width 267 height 18
type input "CPCS Plant & Vehicle [PERSON_NAME] (Umbrella 2024)"
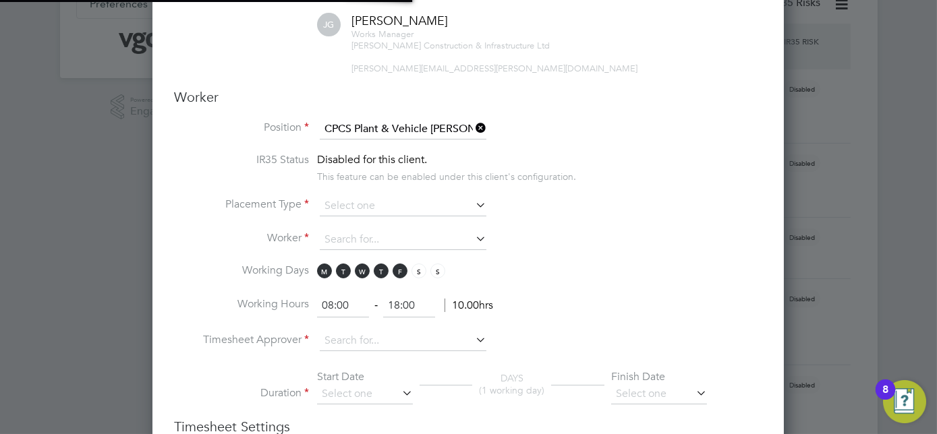
scroll to position [7, 6]
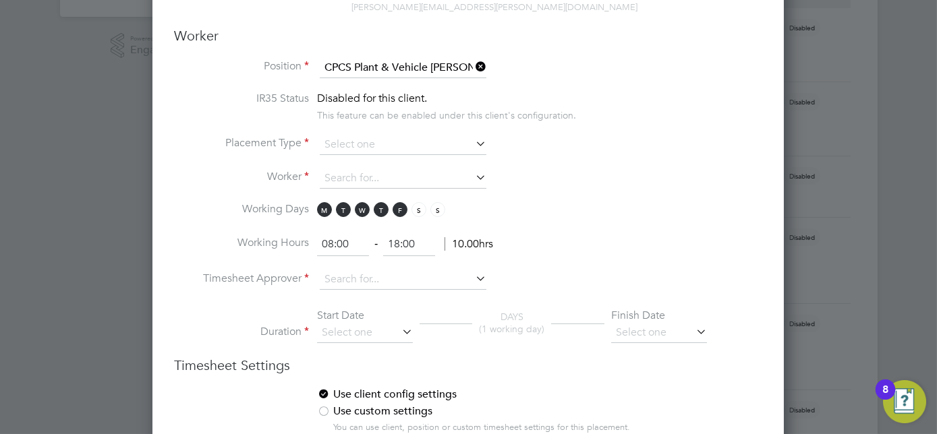
click at [473, 63] on icon at bounding box center [473, 66] width 0 height 19
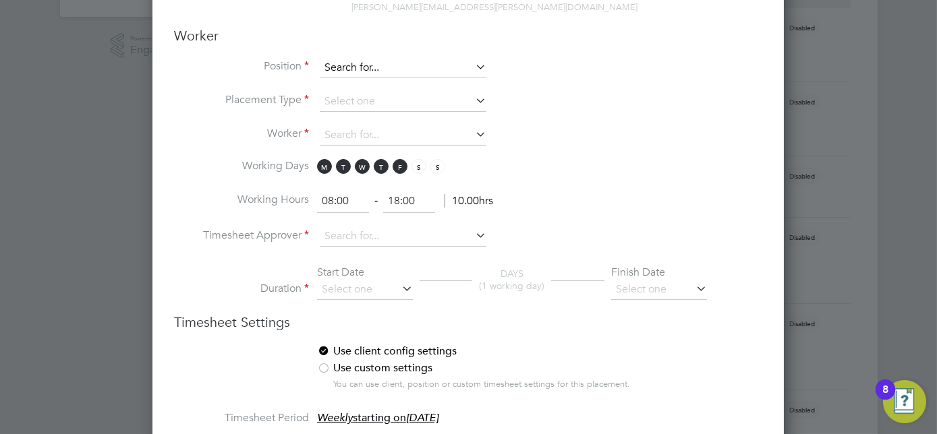
click at [373, 58] on input at bounding box center [403, 68] width 167 height 20
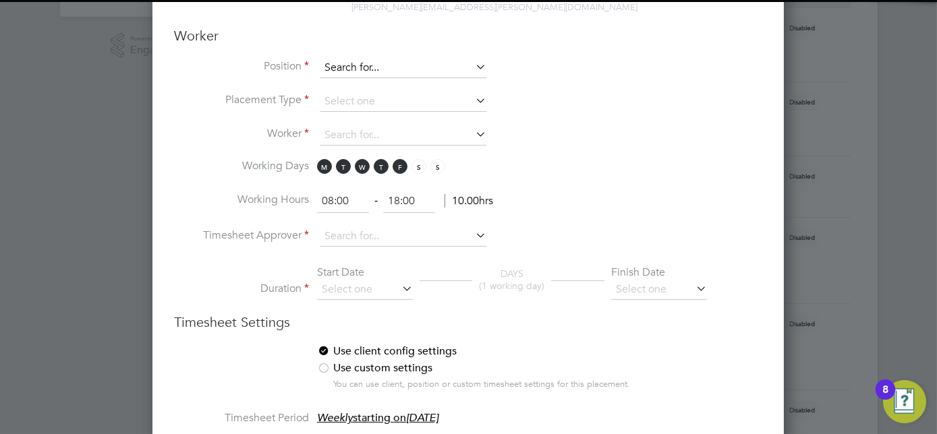
paste input "CPCS Plant and vehicle marshal"
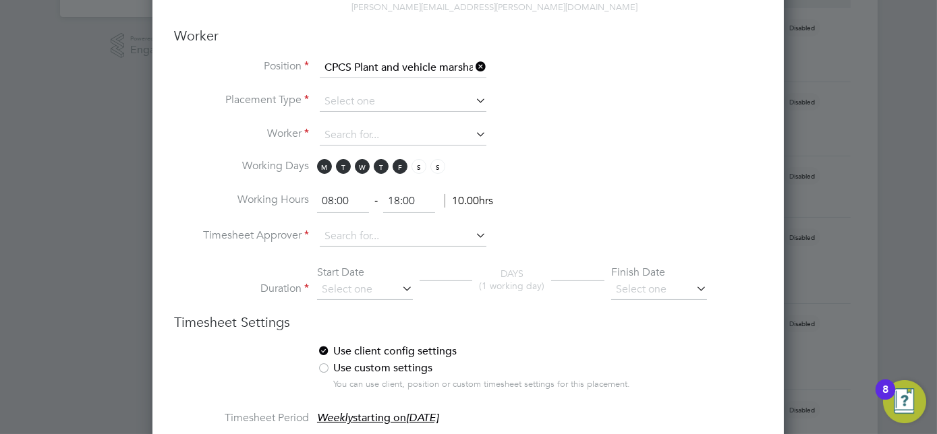
click at [401, 61] on input "CPCS Plant and vehicle marshal" at bounding box center [403, 68] width 167 height 20
click at [444, 63] on input "CPCS Plant vehicle marshal" at bounding box center [403, 68] width 167 height 20
click at [397, 58] on input "CPCS Plant" at bounding box center [403, 68] width 167 height 20
type input "C"
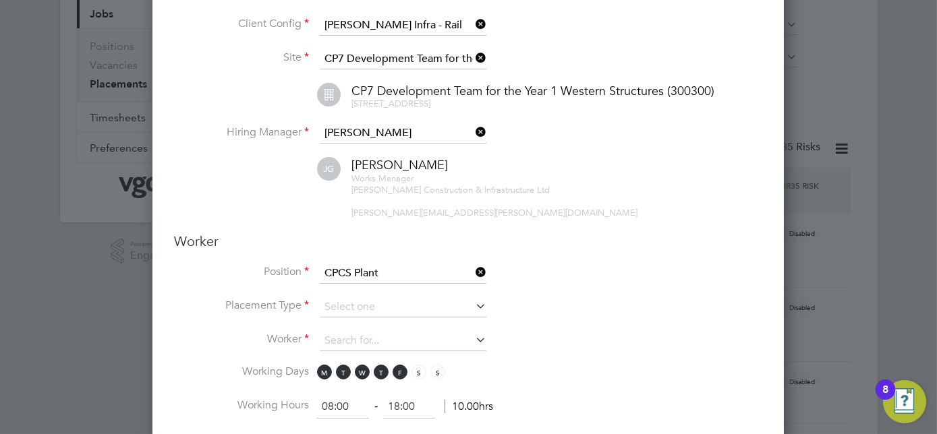
scroll to position [183, 0]
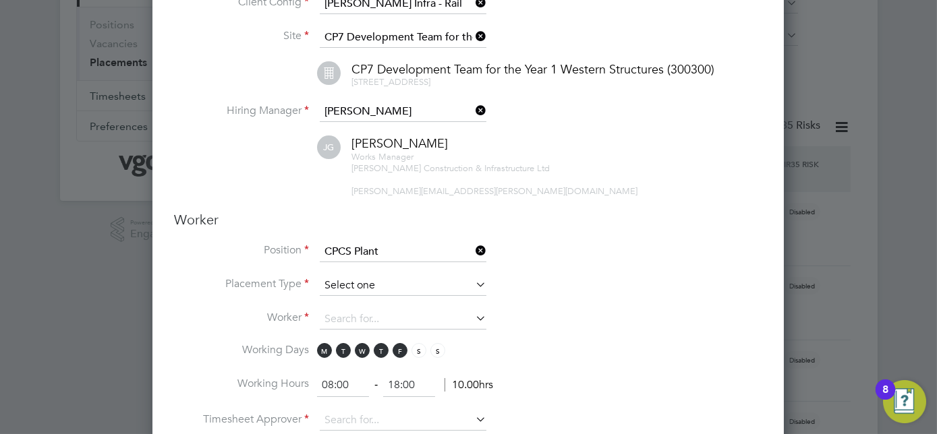
type input "CPCS Plant"
click at [371, 276] on input at bounding box center [403, 286] width 167 height 20
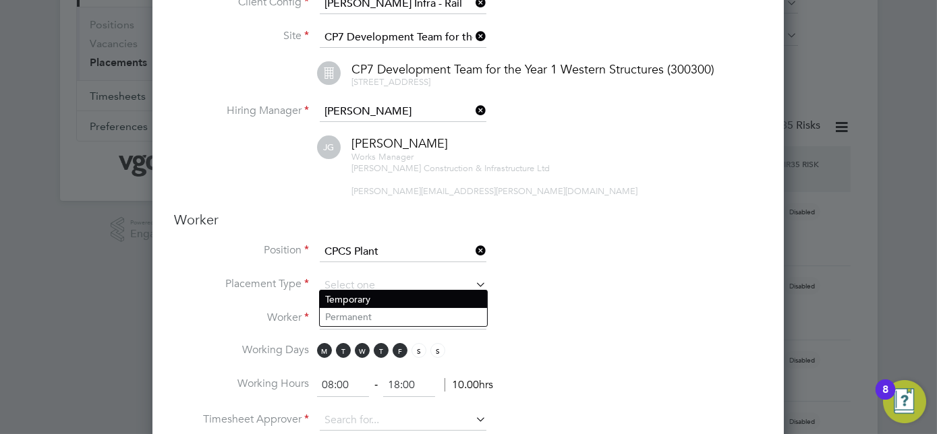
click at [379, 298] on li "Temporary" at bounding box center [403, 300] width 167 height 18
type input "Temporary"
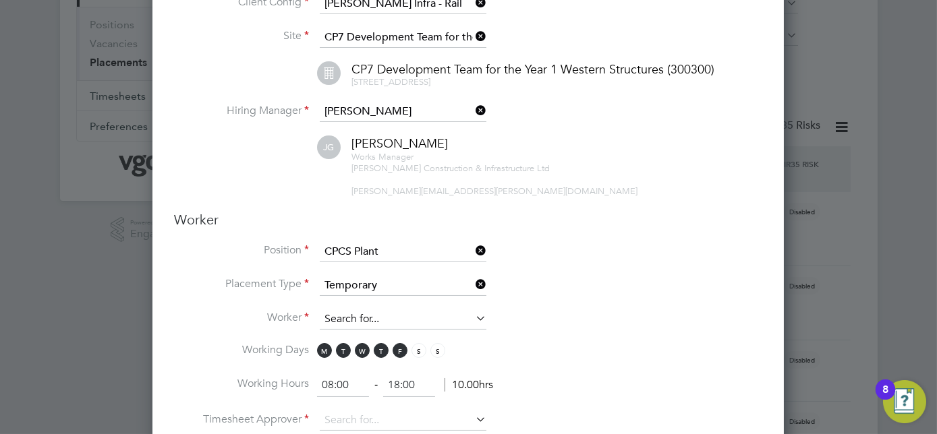
click at [380, 312] on input at bounding box center [403, 320] width 167 height 20
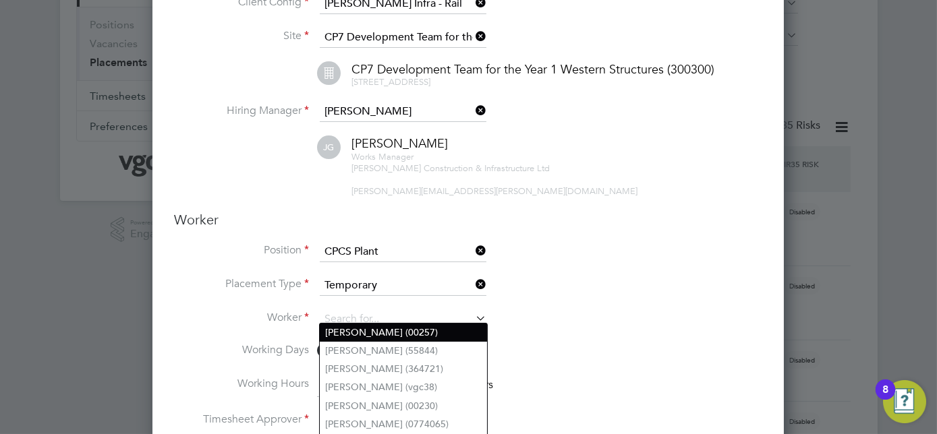
scroll to position [245, 0]
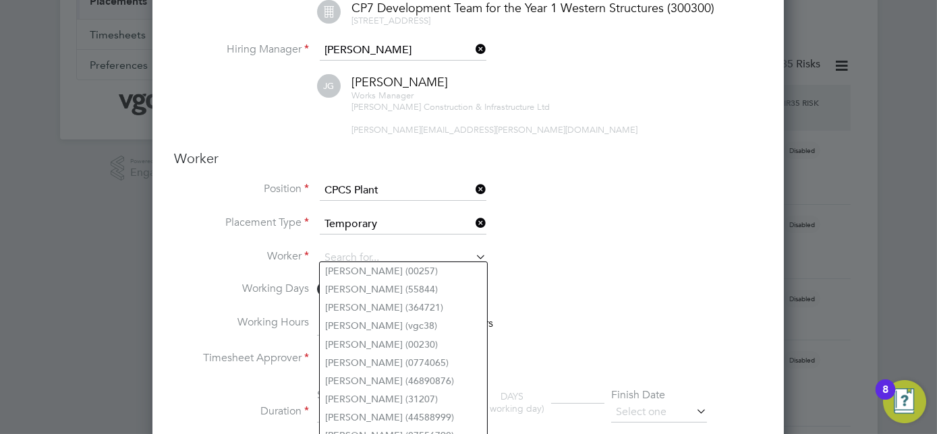
click at [582, 233] on li "Placement Type Temporary" at bounding box center [468, 231] width 588 height 34
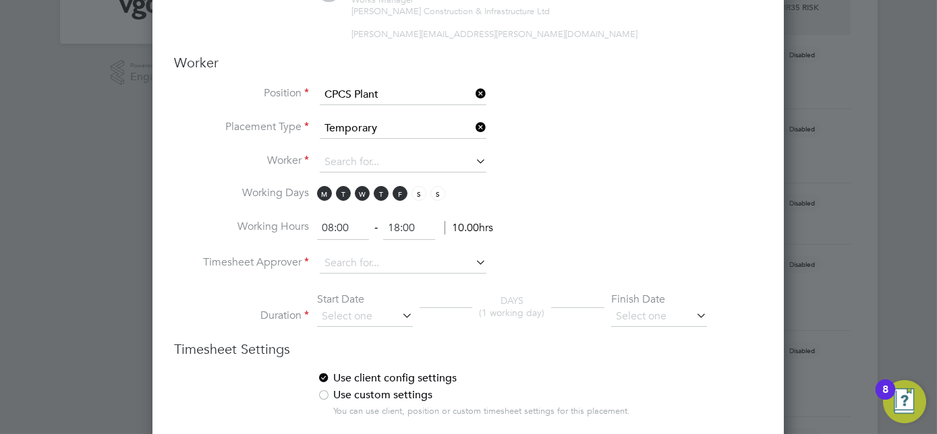
scroll to position [306, 0]
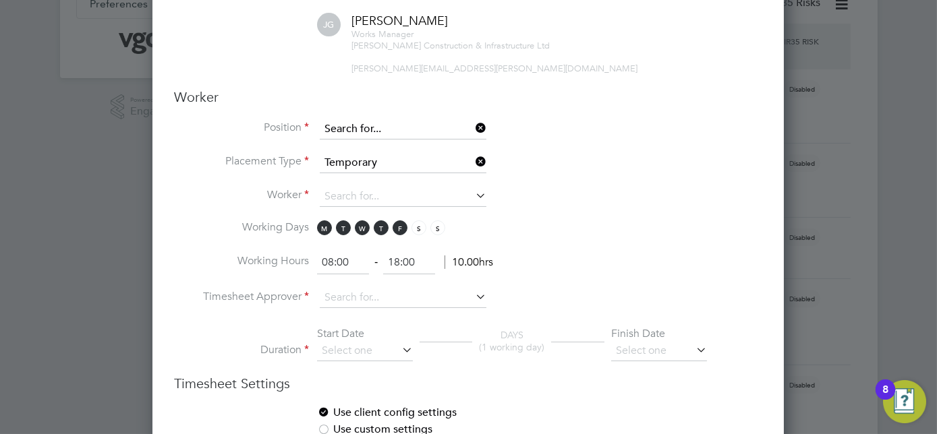
click at [399, 125] on input at bounding box center [403, 129] width 167 height 20
click at [473, 124] on icon at bounding box center [473, 128] width 0 height 19
click at [473, 120] on icon at bounding box center [473, 128] width 0 height 19
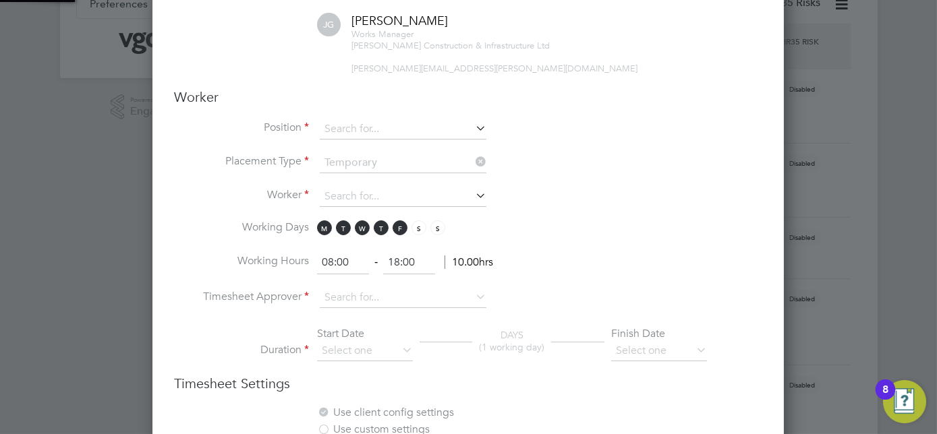
click at [473, 121] on icon at bounding box center [473, 128] width 0 height 19
click at [473, 122] on icon at bounding box center [473, 128] width 0 height 19
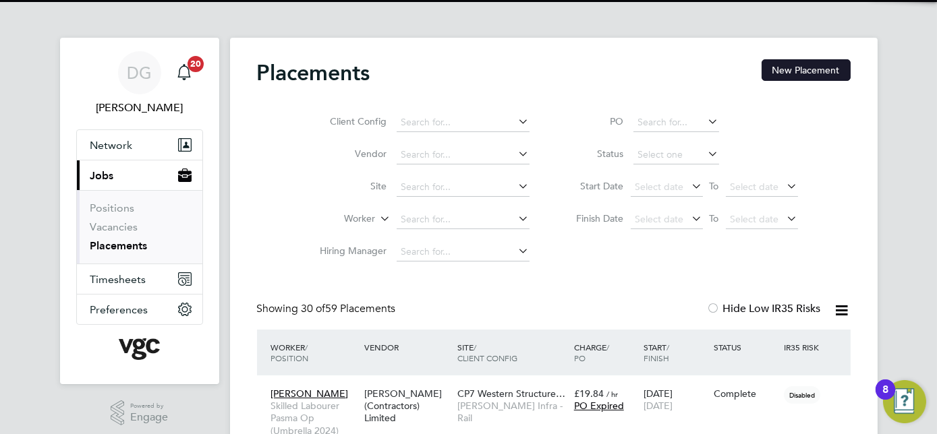
click at [797, 61] on button "New Placement" at bounding box center [806, 70] width 89 height 22
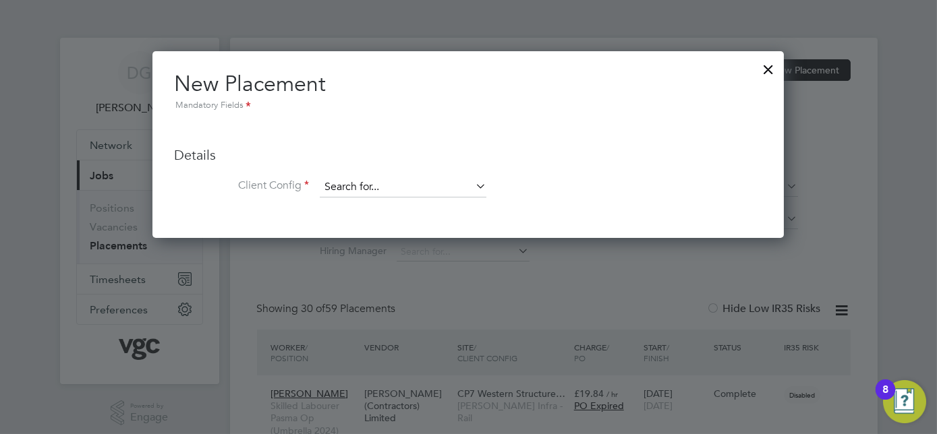
click at [382, 188] on input at bounding box center [403, 187] width 167 height 20
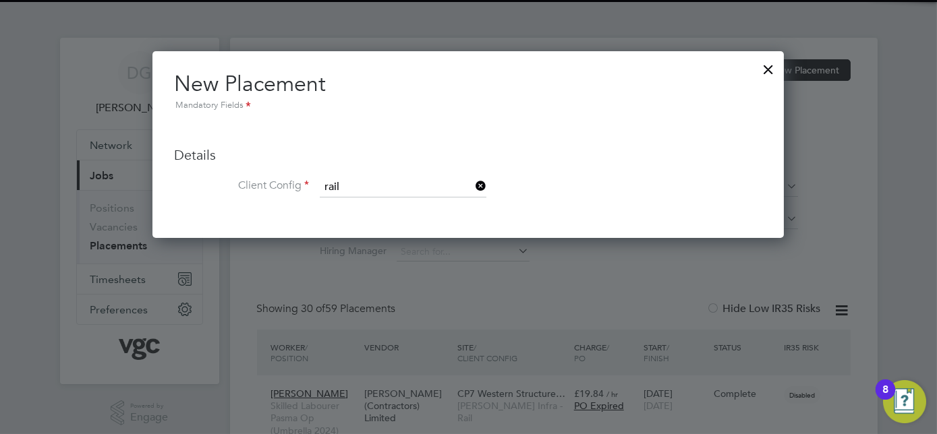
click at [387, 202] on li "[PERSON_NAME] Infra - Rail" at bounding box center [403, 205] width 167 height 18
type input "[PERSON_NAME] Infra - Rail"
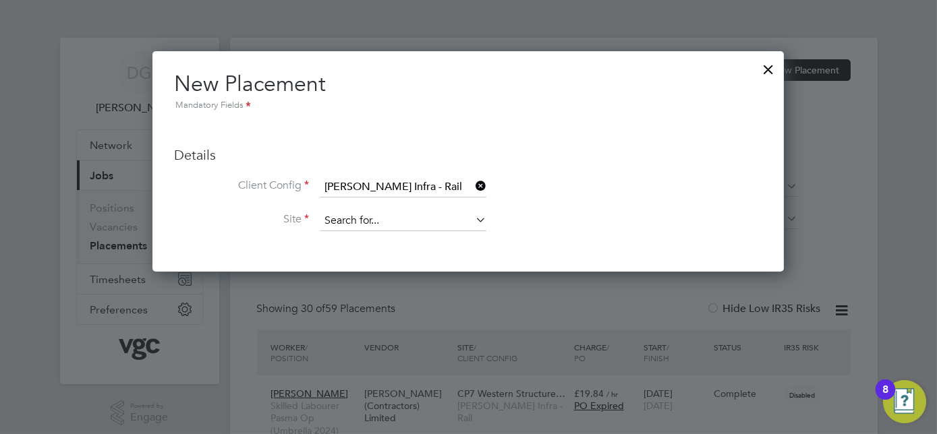
click at [394, 216] on input at bounding box center [403, 221] width 167 height 20
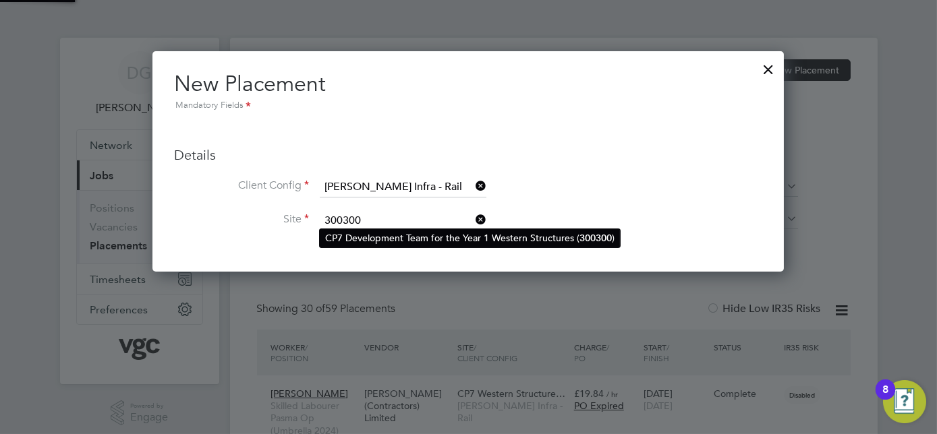
click at [432, 245] on li "CP7 Development Team for the Year 1 Western Structures ( 300300 )" at bounding box center [470, 238] width 300 height 18
type input "CP7 Development Team for the Year 1 Western Structures (300300)"
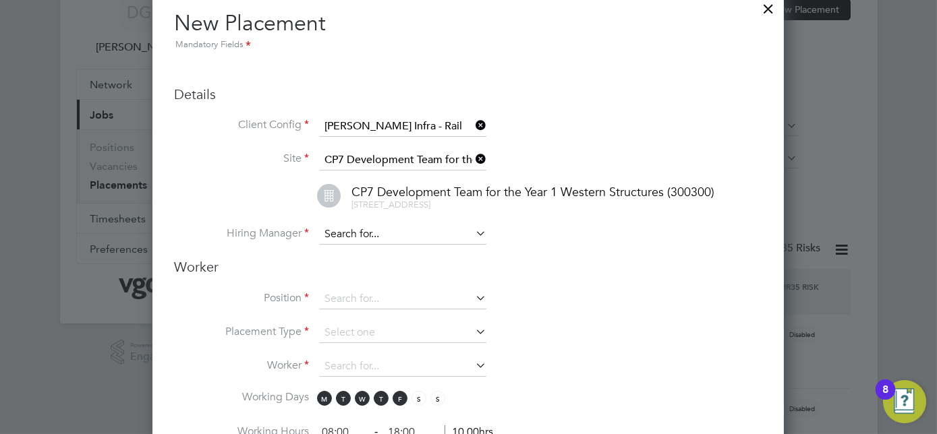
click at [401, 228] on input at bounding box center [403, 235] width 167 height 20
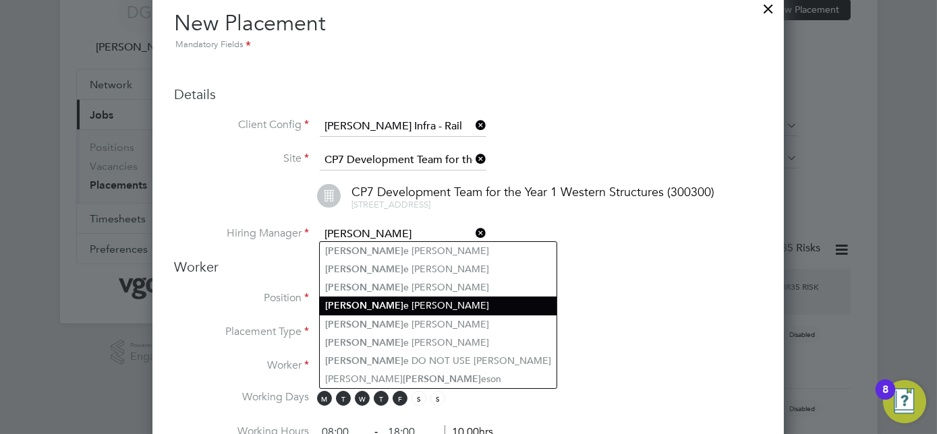
click at [378, 303] on li "[PERSON_NAME]" at bounding box center [438, 306] width 237 height 18
type input "[PERSON_NAME]"
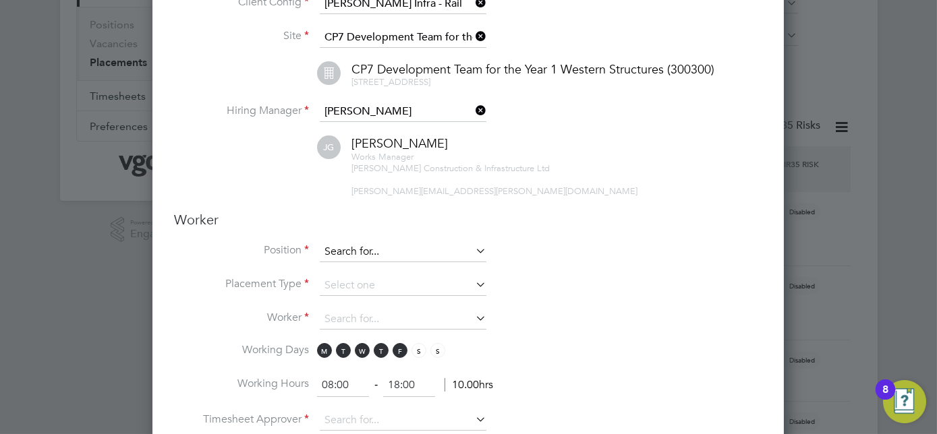
click at [411, 246] on input at bounding box center [403, 252] width 167 height 20
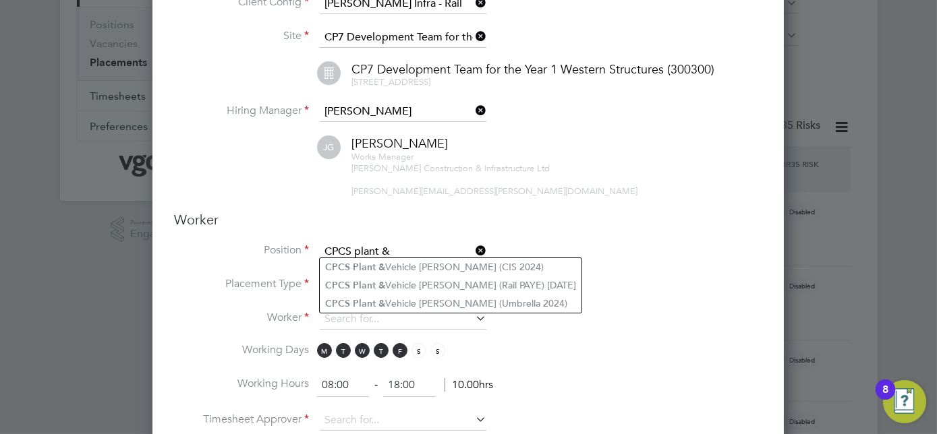
type input "CPCS plant &"
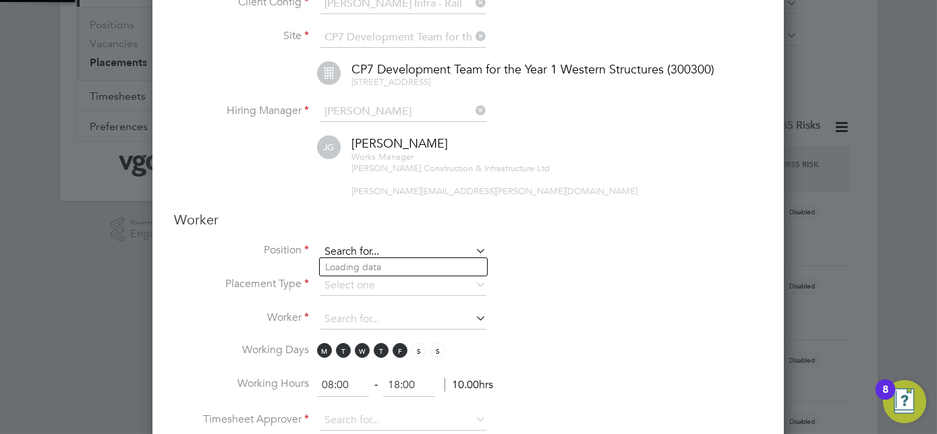
click at [397, 250] on input at bounding box center [403, 252] width 167 height 20
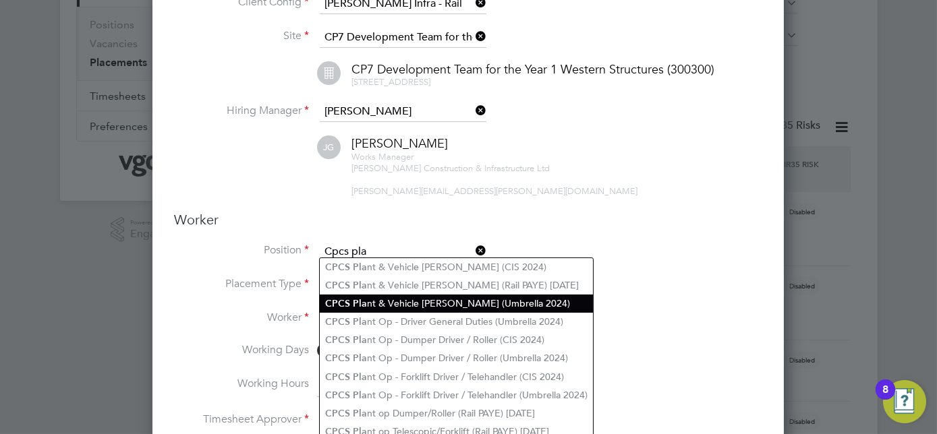
click at [455, 299] on li "CPCS Pla nt & Vehicle Marshall (Umbrella 2024)" at bounding box center [456, 304] width 273 height 18
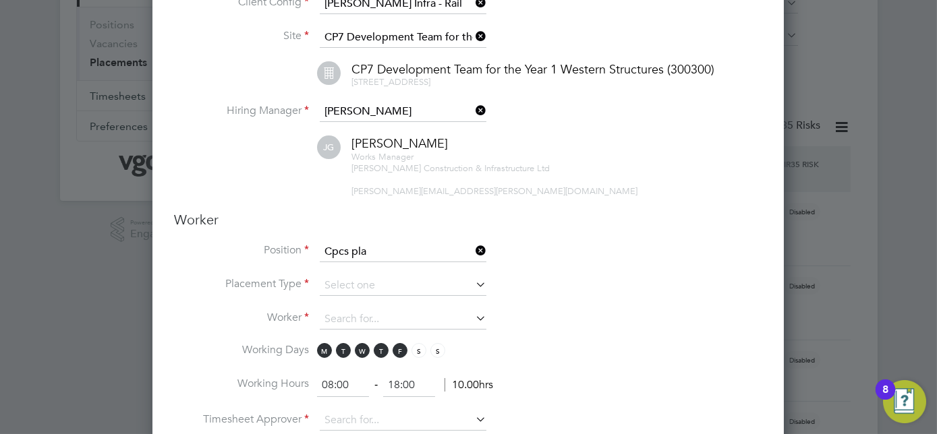
type input "CPCS Plant & Vehicle [PERSON_NAME] (Umbrella 2024)"
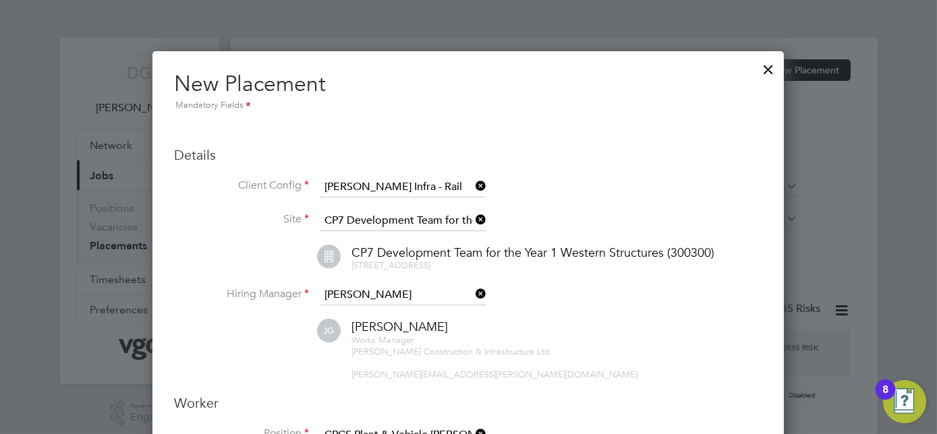
click at [770, 68] on div at bounding box center [768, 66] width 24 height 24
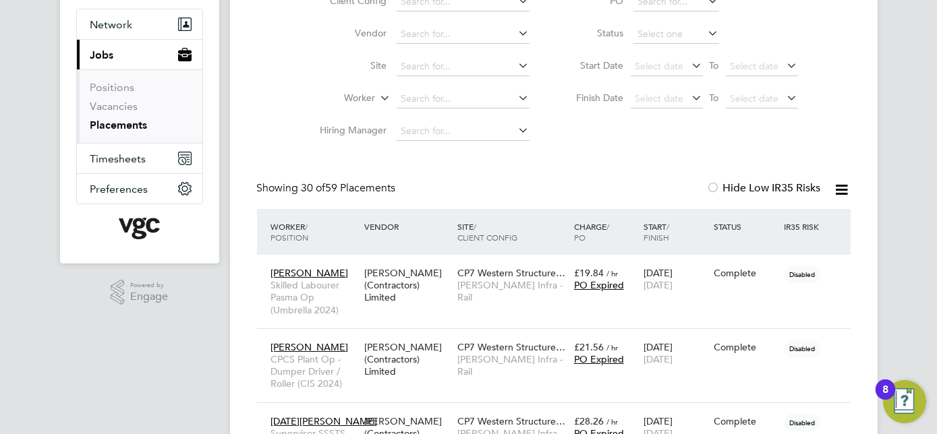
scroll to position [122, 0]
